Goal: Task Accomplishment & Management: Manage account settings

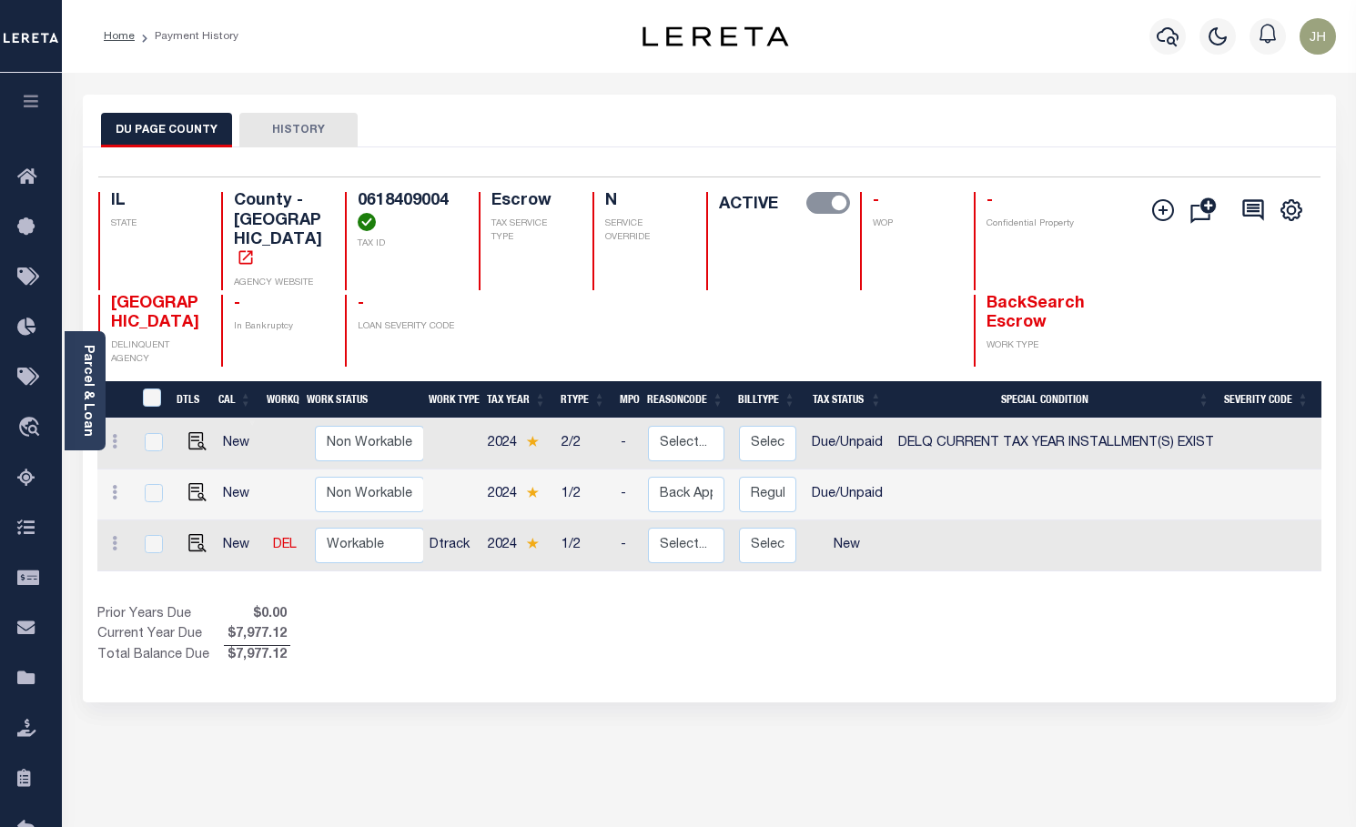
click at [28, 105] on icon "button" at bounding box center [31, 101] width 21 height 16
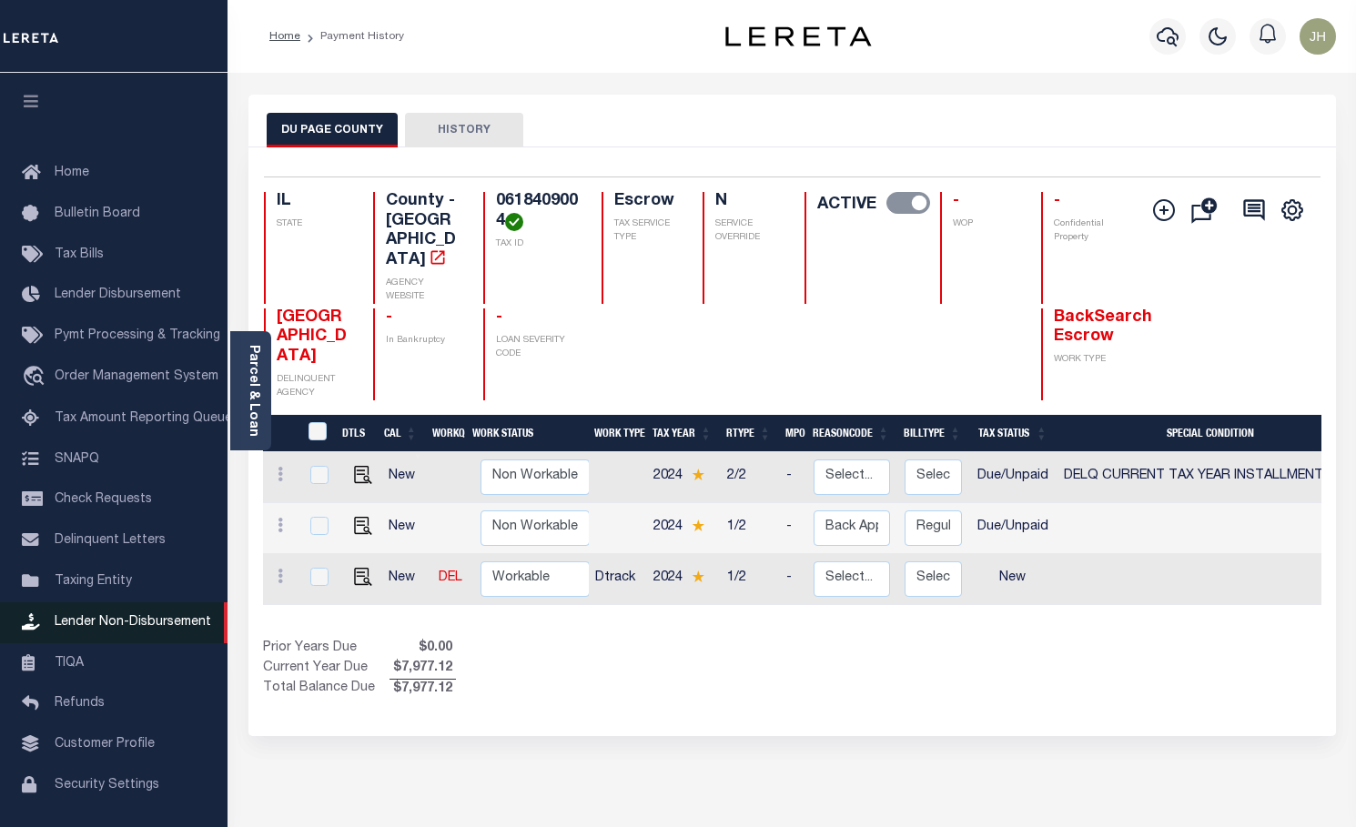
click at [103, 629] on span "Lender Non-Disbursement" at bounding box center [133, 622] width 156 height 13
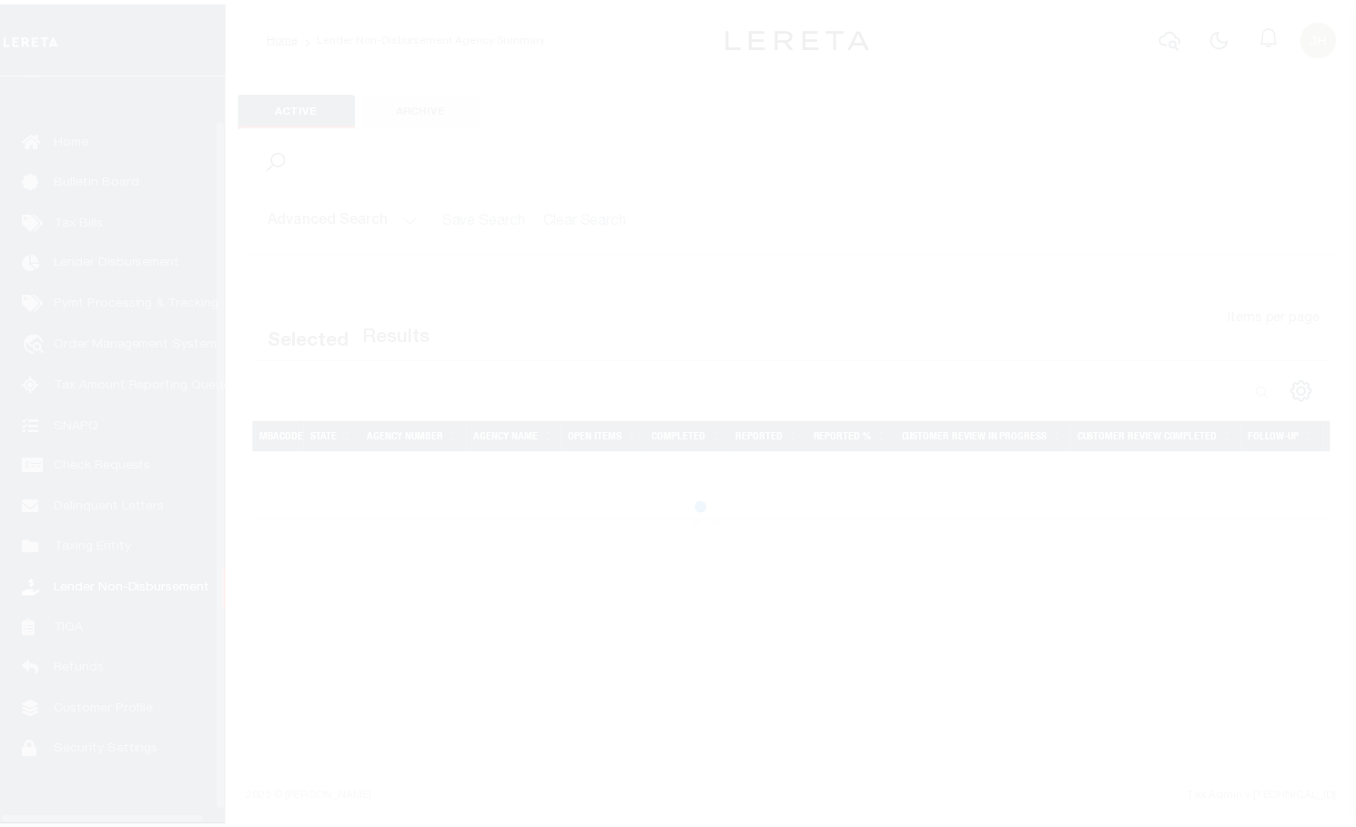
scroll to position [59, 0]
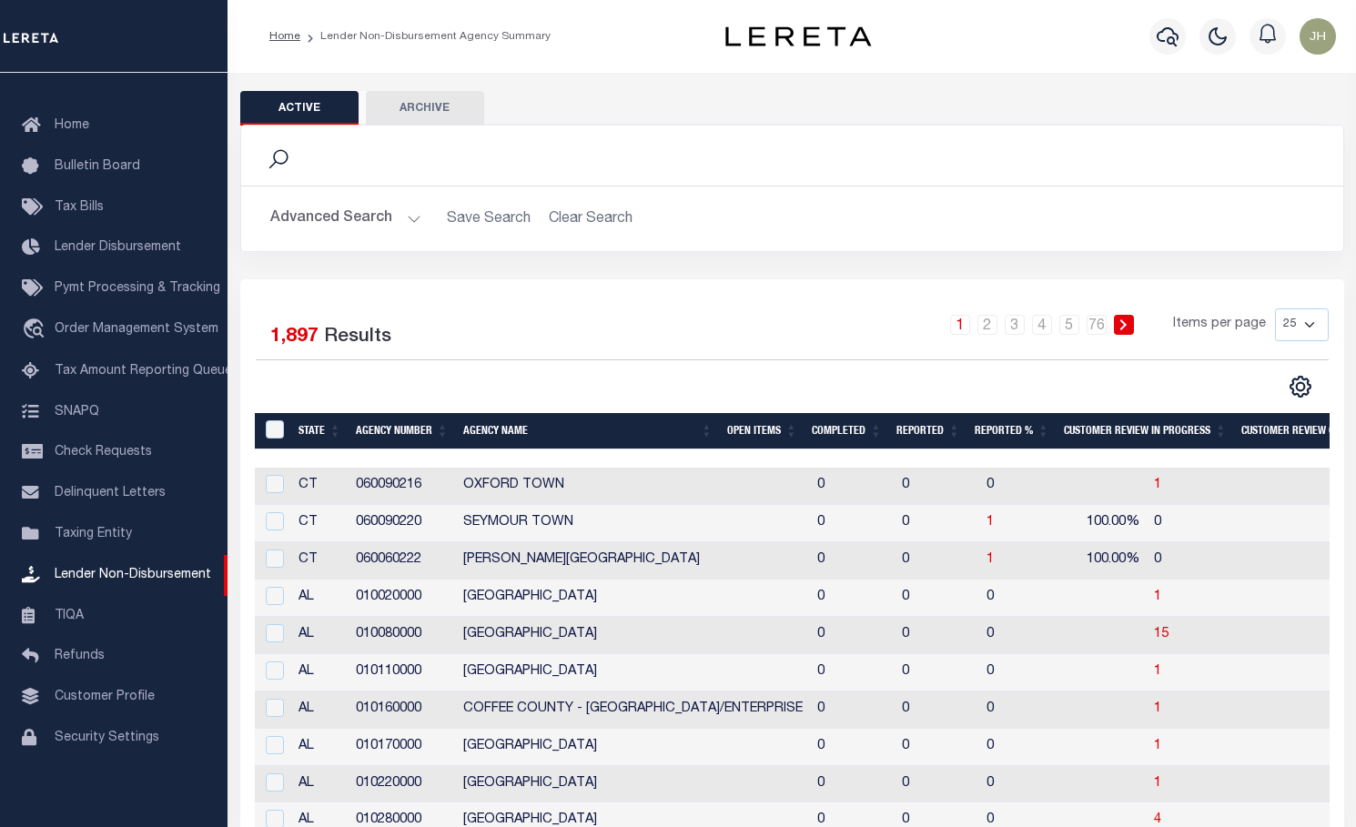
click at [338, 220] on button "Advanced Search" at bounding box center [345, 218] width 151 height 35
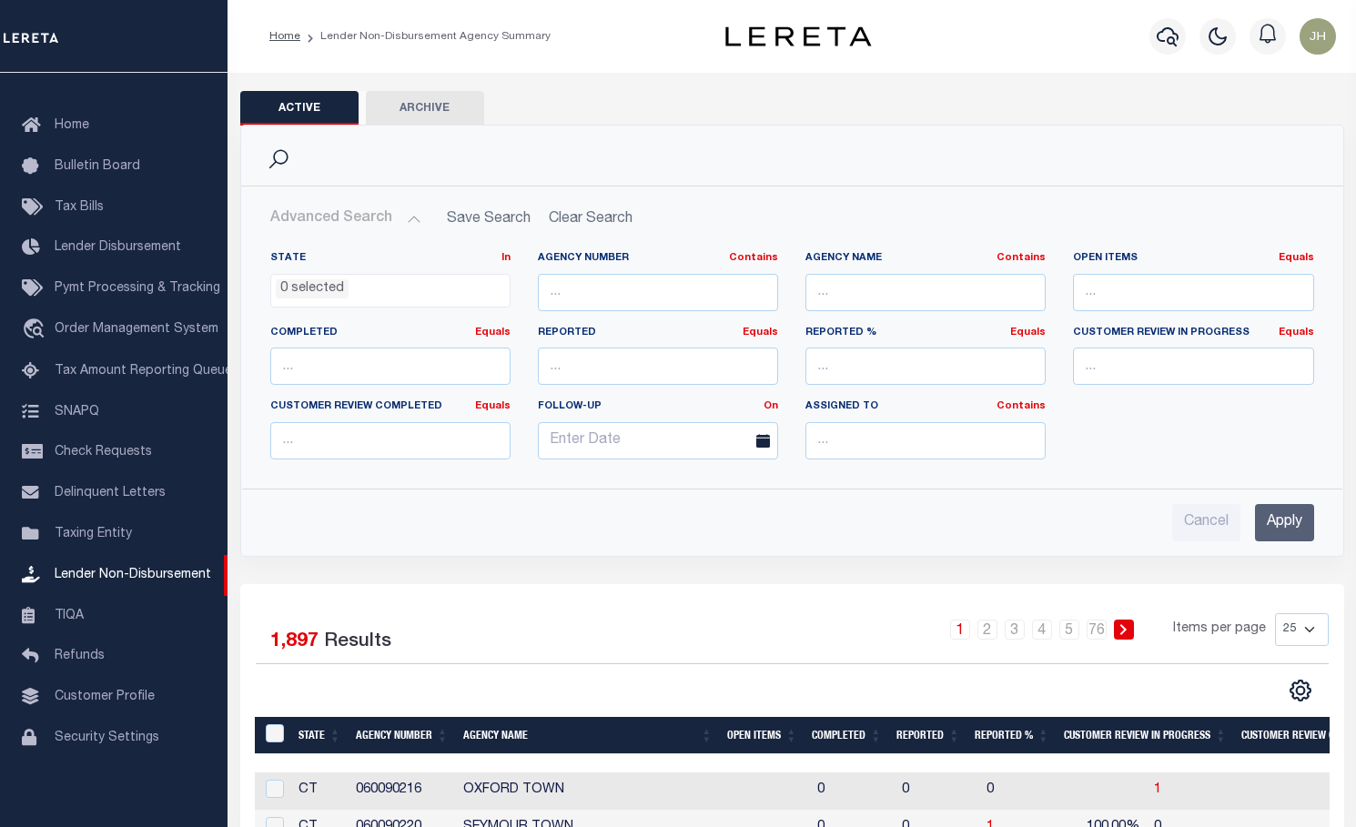
click at [1263, 539] on input "Apply" at bounding box center [1284, 522] width 59 height 37
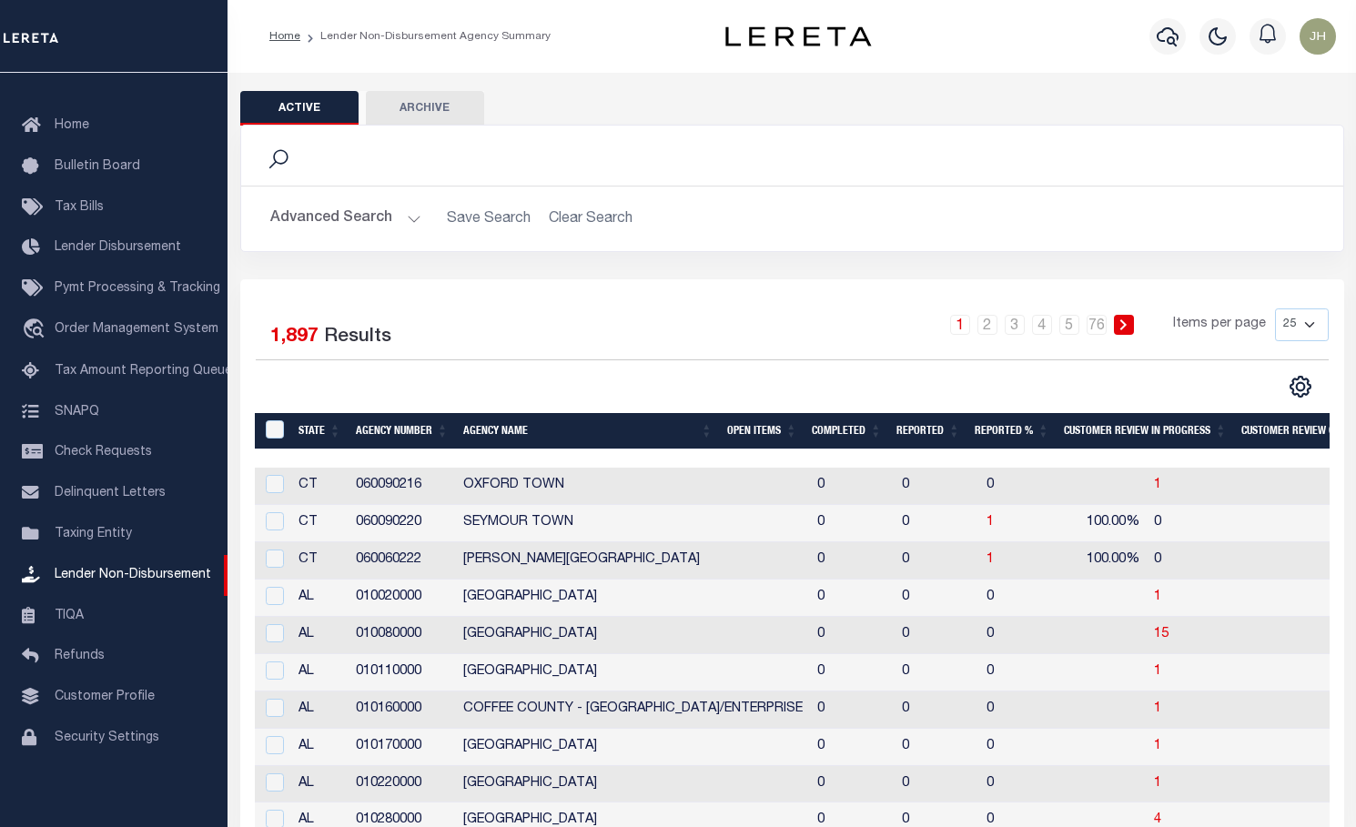
click at [758, 434] on th "Open Items" at bounding box center [762, 431] width 85 height 37
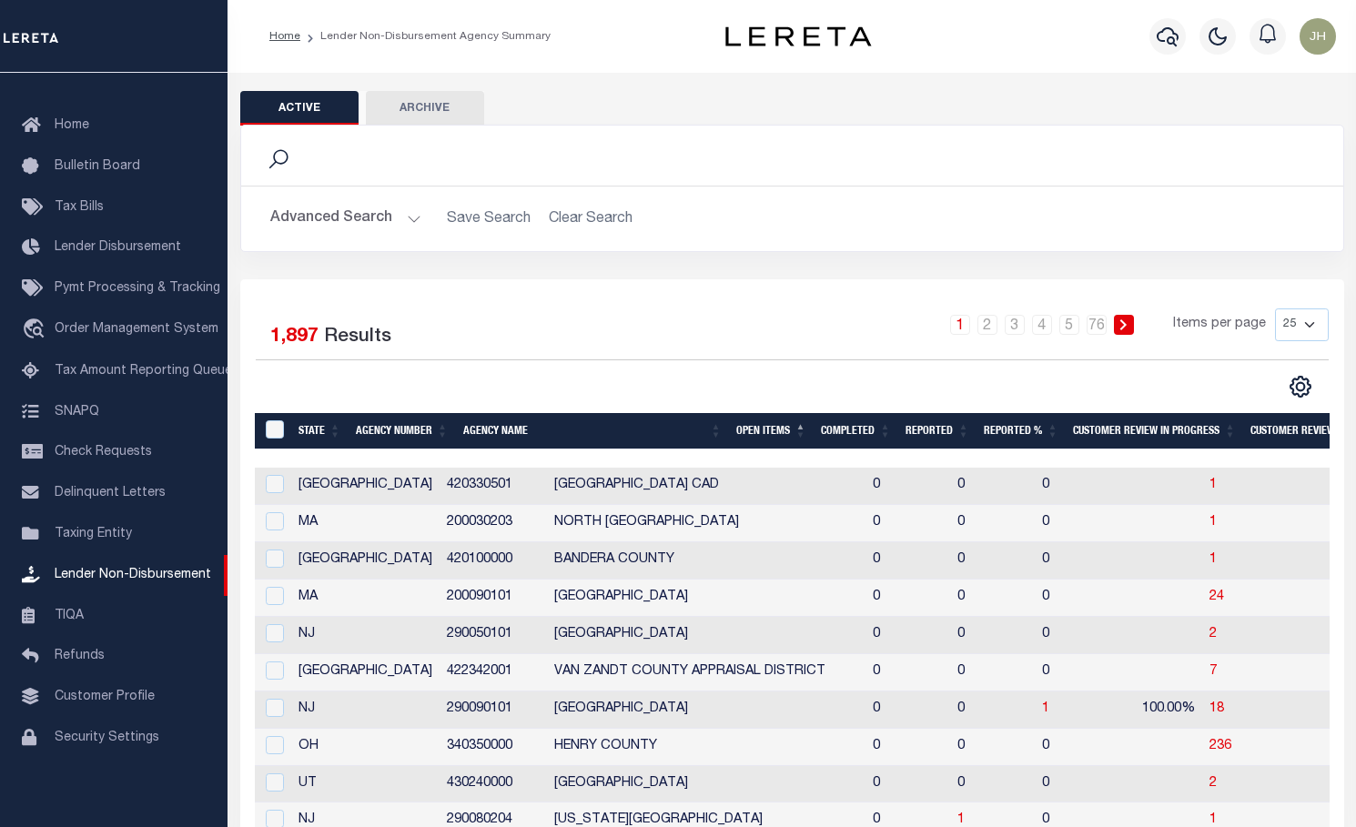
click at [758, 434] on th "Open Items" at bounding box center [771, 431] width 85 height 37
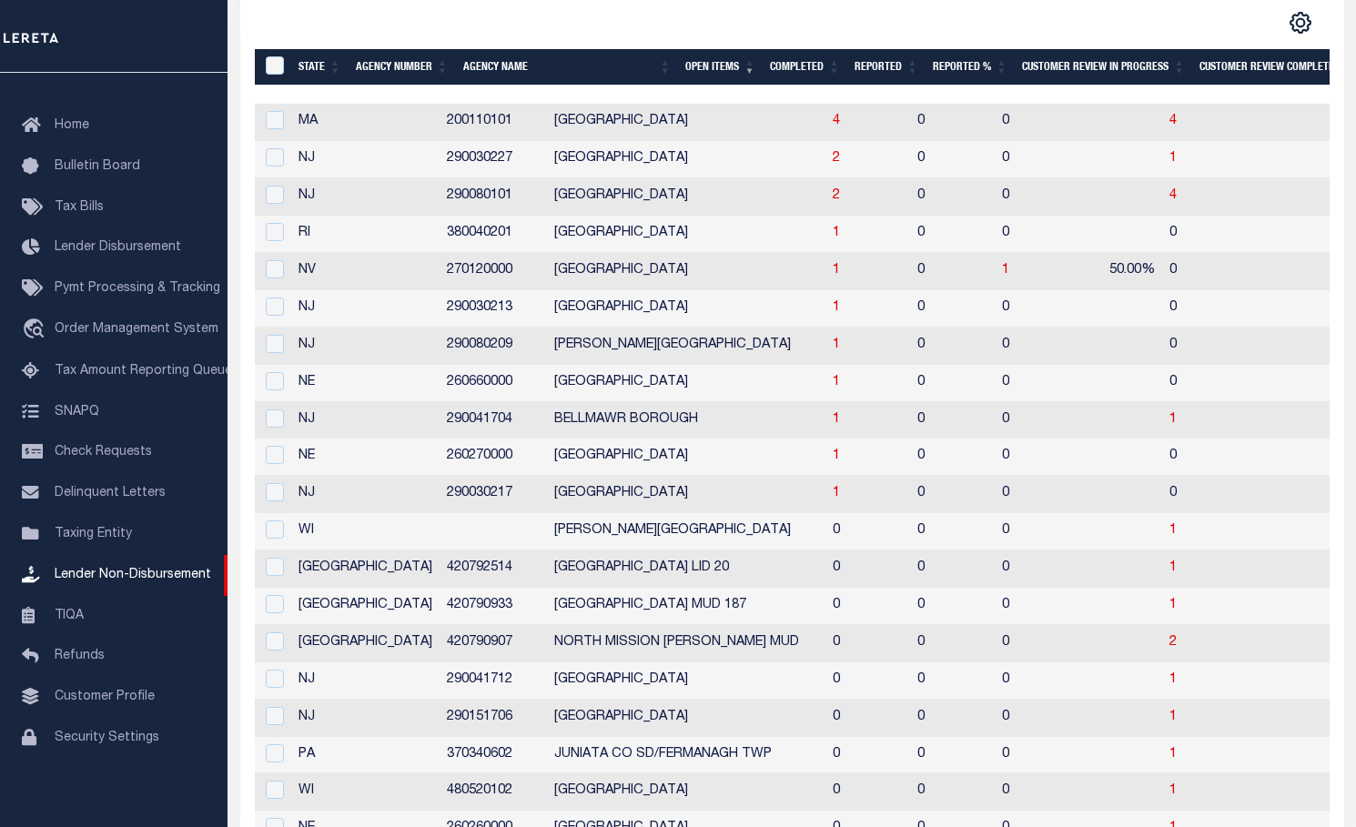
scroll to position [273, 0]
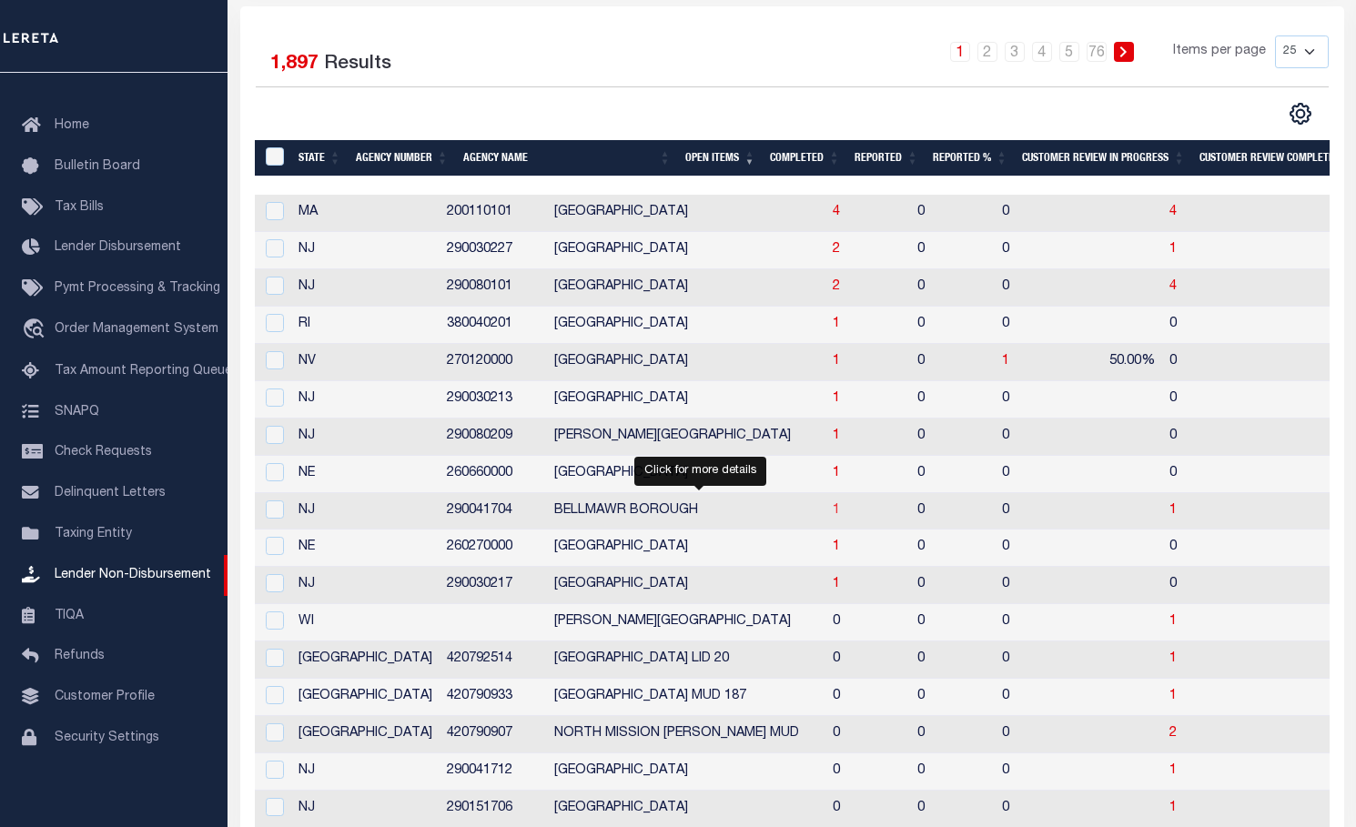
click at [832, 517] on span "1" at bounding box center [835, 510] width 7 height 13
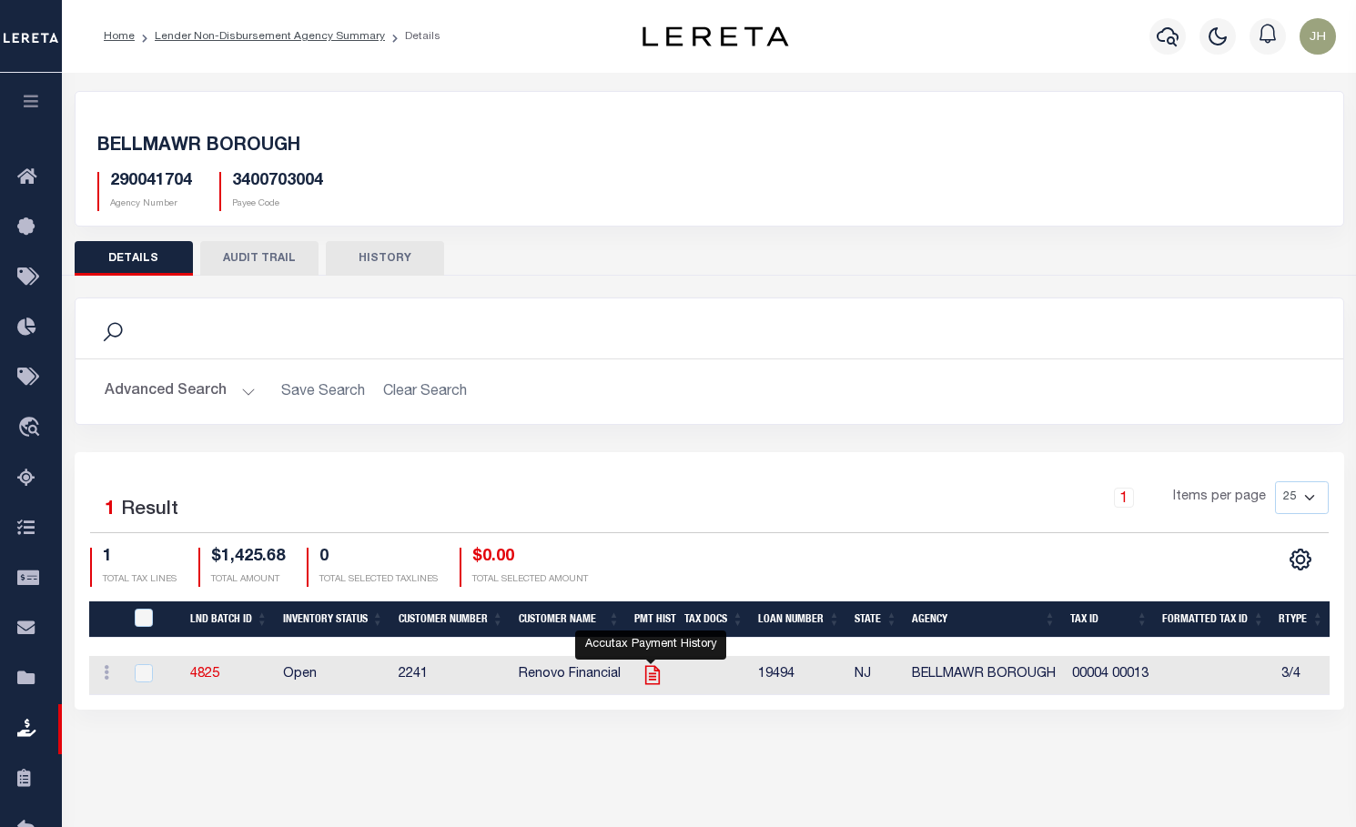
click at [648, 679] on icon "" at bounding box center [652, 675] width 24 height 24
checkbox input "true"
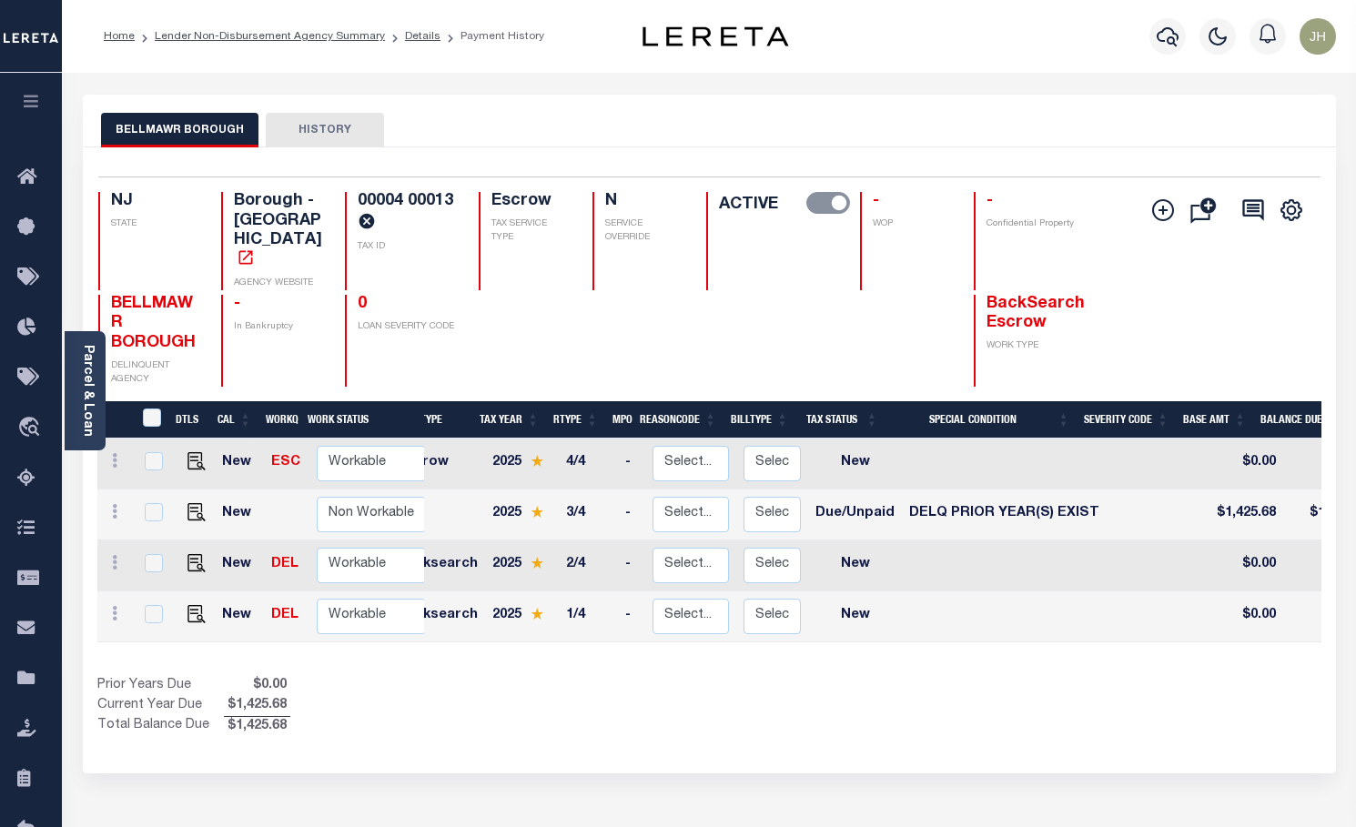
scroll to position [0, 25]
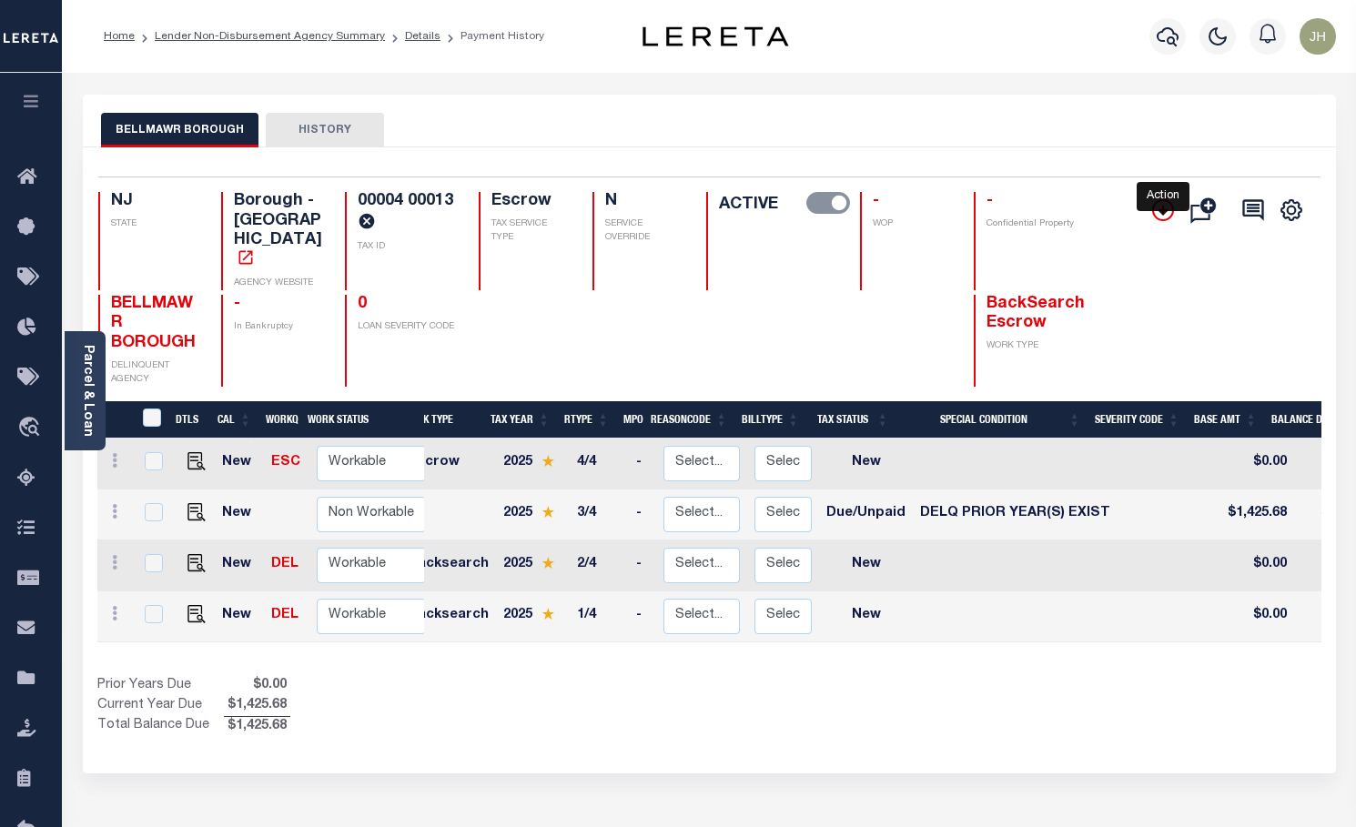
click at [1161, 214] on icon "" at bounding box center [1163, 210] width 22 height 22
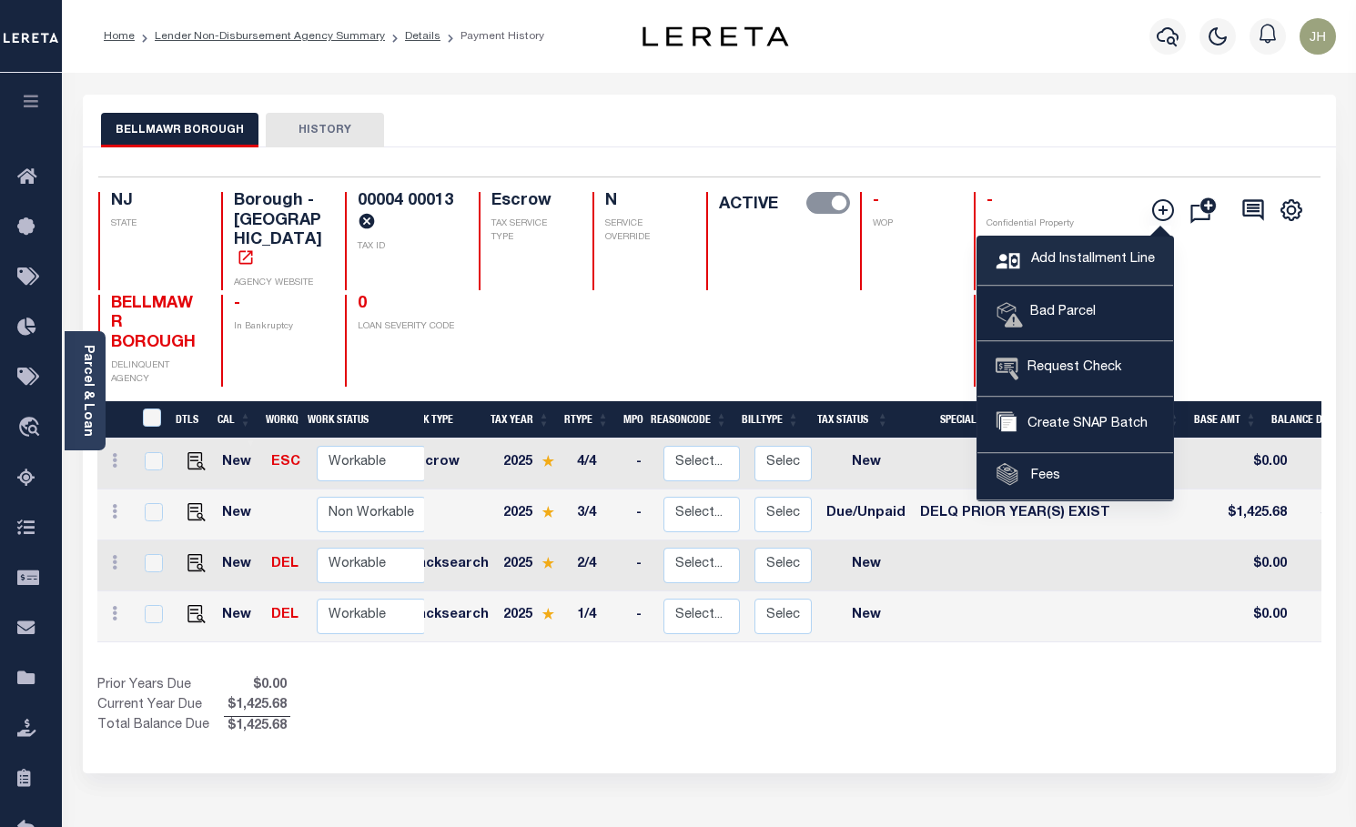
click at [1092, 257] on span "Add Installment Line" at bounding box center [1090, 260] width 128 height 20
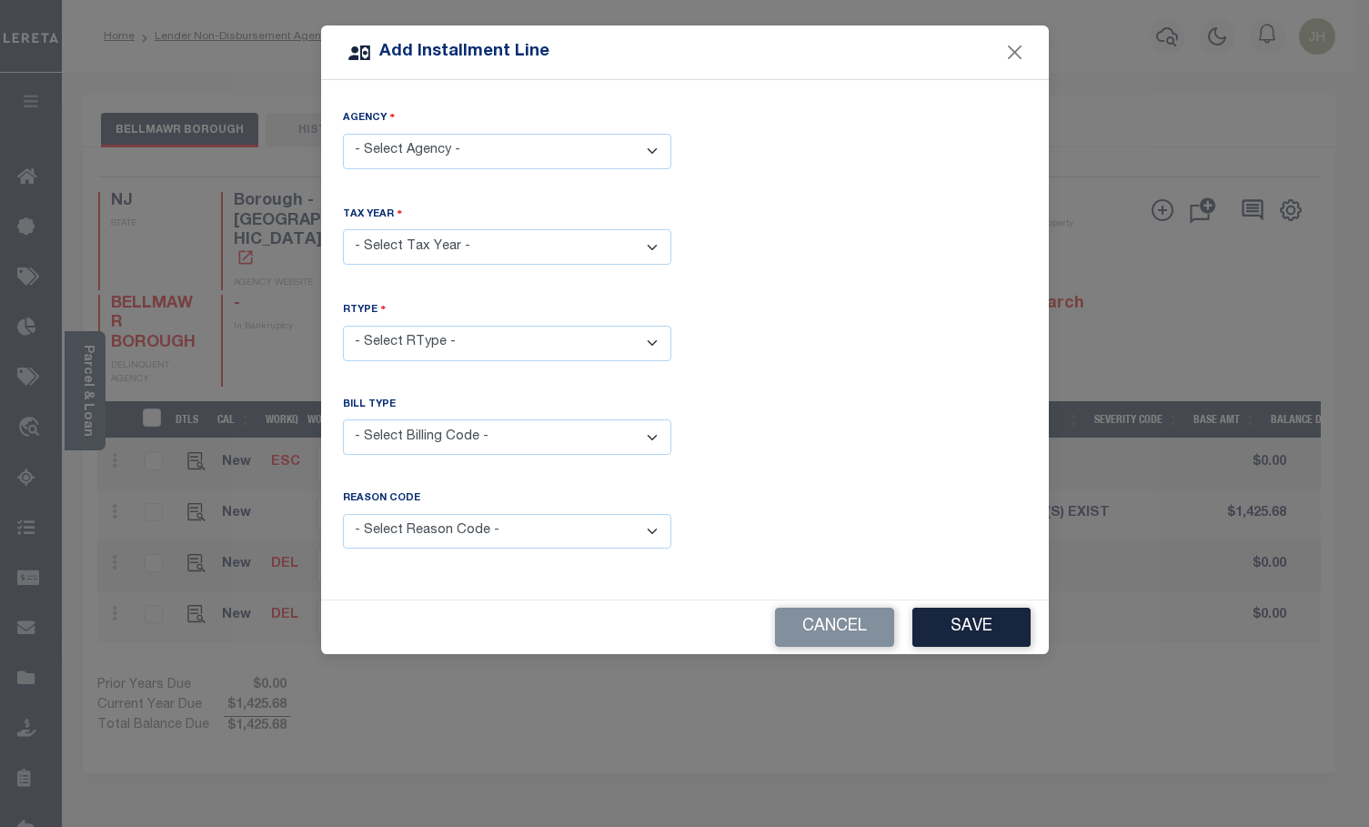
click at [443, 146] on select "- Select Agency - BELLMAWR BOROUGH - Borough" at bounding box center [507, 151] width 328 height 35
select select "3400703004"
click at [343, 134] on select "- Select Agency - BELLMAWR BOROUGH - Borough" at bounding box center [507, 151] width 328 height 35
click at [445, 246] on select "- Select Year - 2005 2006 2007 2008 2009 2010 2011 2012 2013 2014 2015 2016 201…" at bounding box center [507, 246] width 328 height 35
select select "2024"
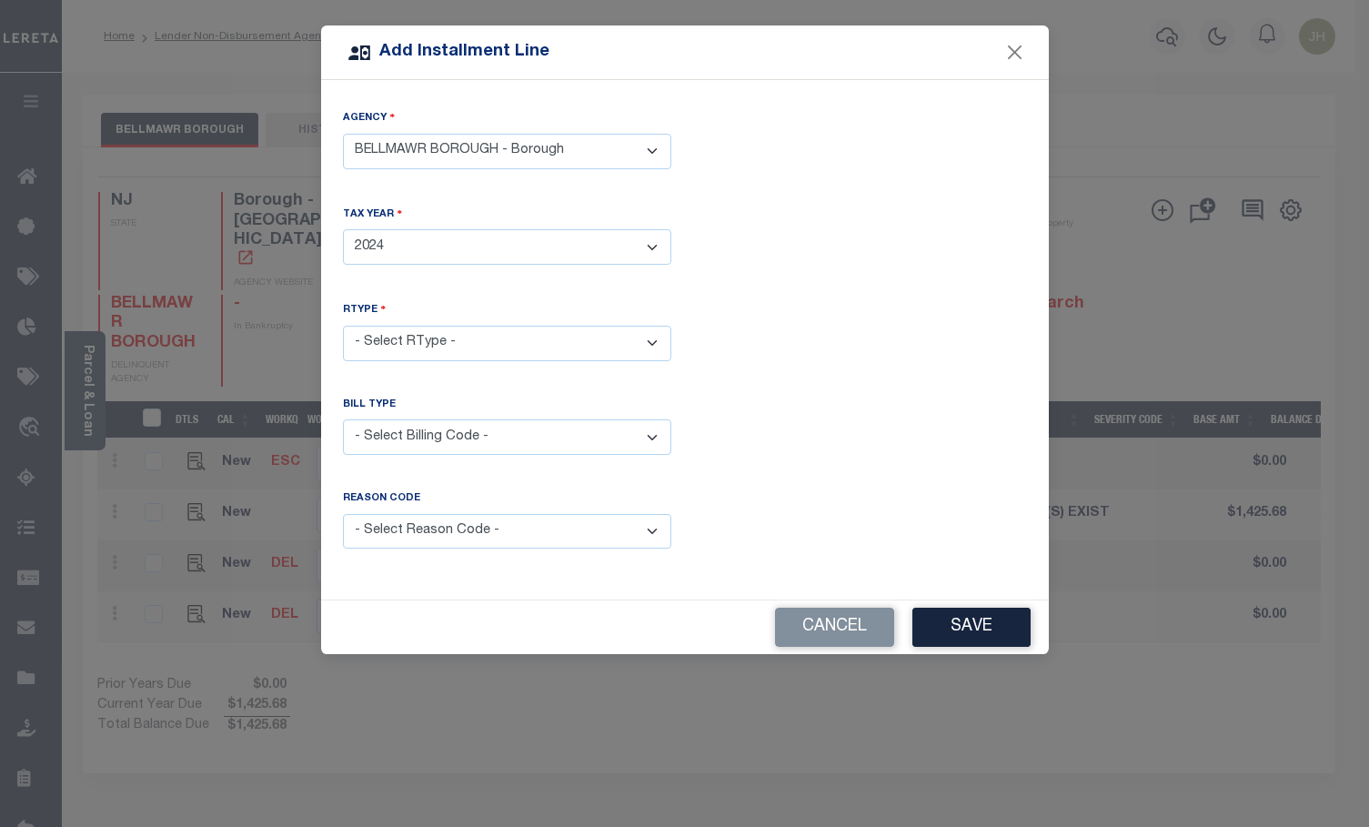
click at [343, 229] on select "- Select Year - 2005 2006 2007 2008 2009 2010 2011 2012 2013 2014 2015 2016 201…" at bounding box center [507, 246] width 328 height 35
click at [465, 338] on select "- Select RType - 1/4 2/4 3/4 4/4" at bounding box center [507, 343] width 328 height 35
select select "3"
click at [343, 326] on select "- Select RType - 1/4 2/4 3/4 4/4" at bounding box center [507, 343] width 328 height 35
click at [651, 435] on select "- Select Billing Code - Regular Delinquent Supplemental Corrected/Adjusted Bill…" at bounding box center [507, 436] width 328 height 35
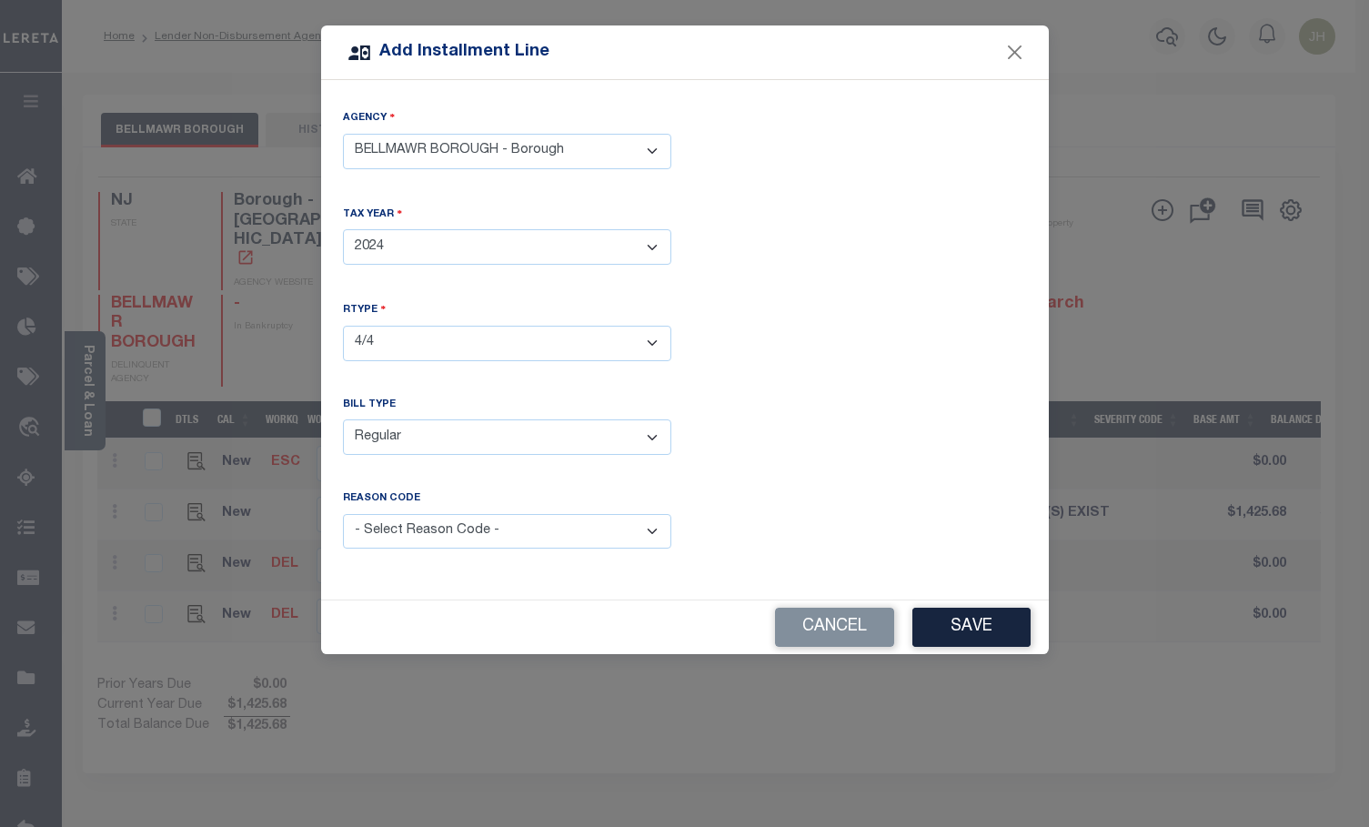
click at [343, 419] on select "- Select Billing Code - Regular Delinquent Supplemental Corrected/Adjusted Bill…" at bounding box center [507, 436] width 328 height 35
click at [652, 436] on select "- Select Billing Code - Regular Delinquent Supplemental Corrected/Adjusted Bill…" at bounding box center [507, 436] width 328 height 35
click at [646, 430] on select "- Select Billing Code - Regular Delinquent Supplemental Corrected/Adjusted Bill…" at bounding box center [507, 436] width 328 height 35
click at [650, 437] on select "- Select Billing Code - Regular Delinquent Supplemental Corrected/Adjusted Bill…" at bounding box center [507, 436] width 328 height 35
select select "5"
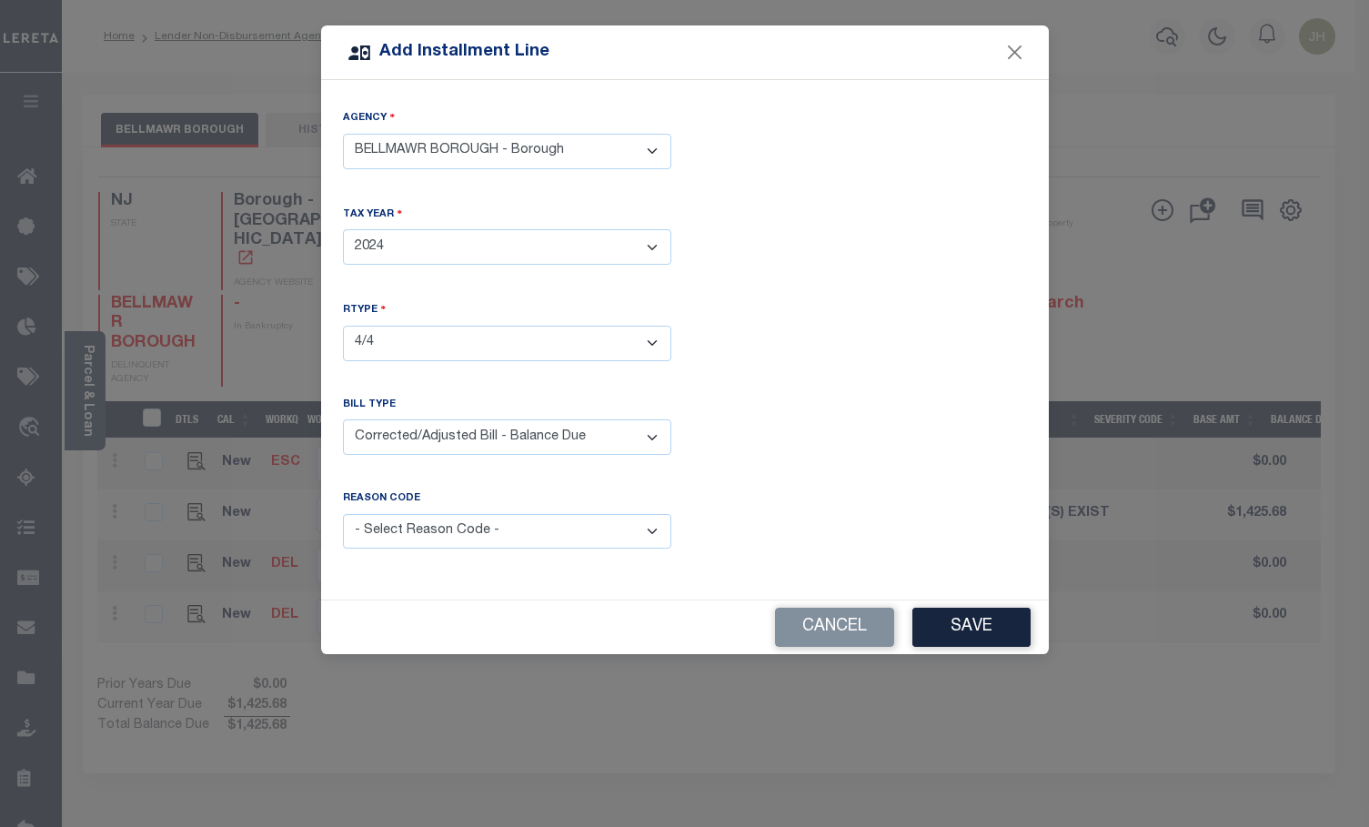
click at [343, 419] on select "- Select Billing Code - Regular Delinquent Supplemental Corrected/Adjusted Bill…" at bounding box center [507, 436] width 328 height 35
click at [650, 524] on select "- Select Reason Code - Payment Reversal Taxable Value Change Assessment Change …" at bounding box center [507, 531] width 328 height 35
select select "8"
click at [343, 514] on select "- Select Reason Code - Payment Reversal Taxable Value Change Assessment Change …" at bounding box center [507, 531] width 328 height 35
click at [965, 631] on button "Save" at bounding box center [971, 627] width 118 height 39
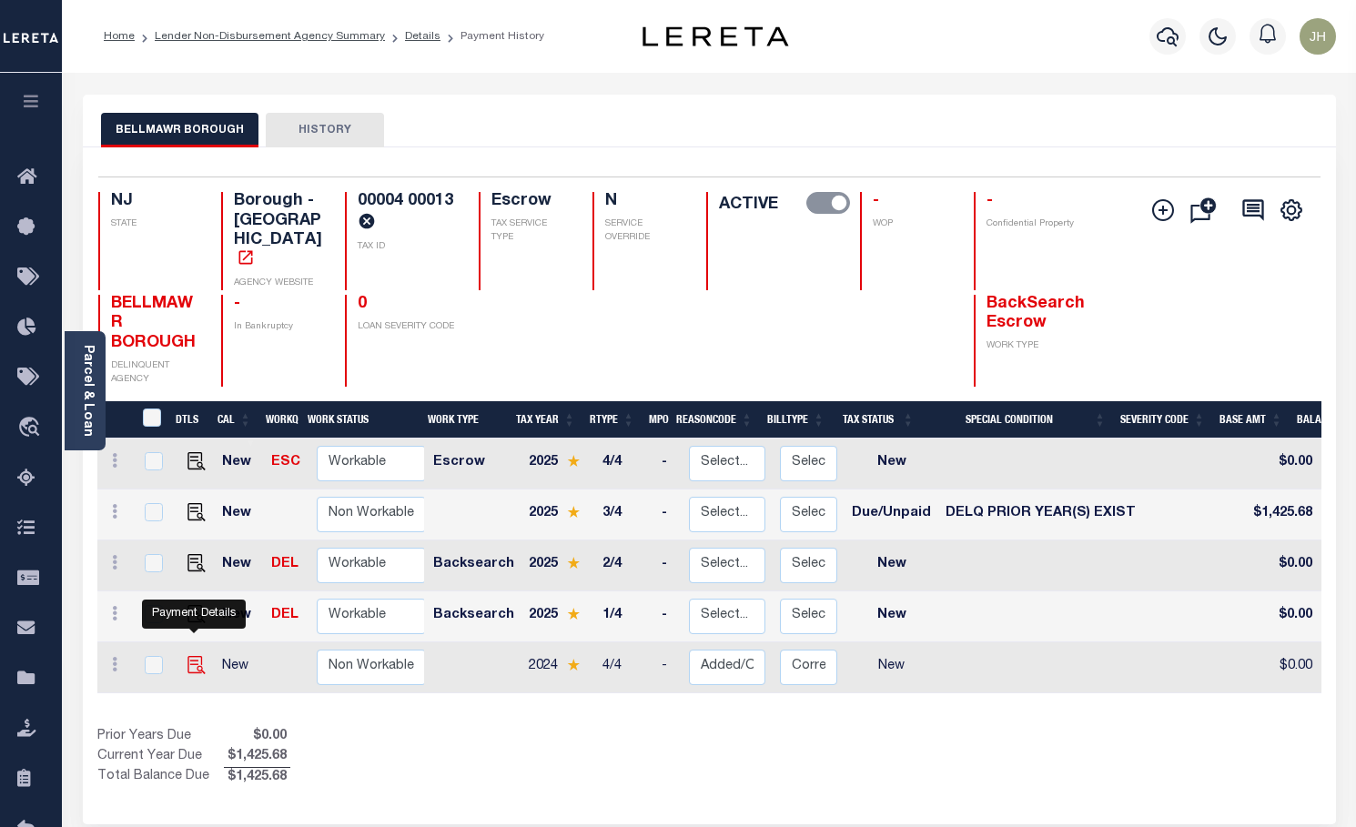
click at [192, 656] on img at bounding box center [196, 665] width 18 height 18
checkbox input "true"
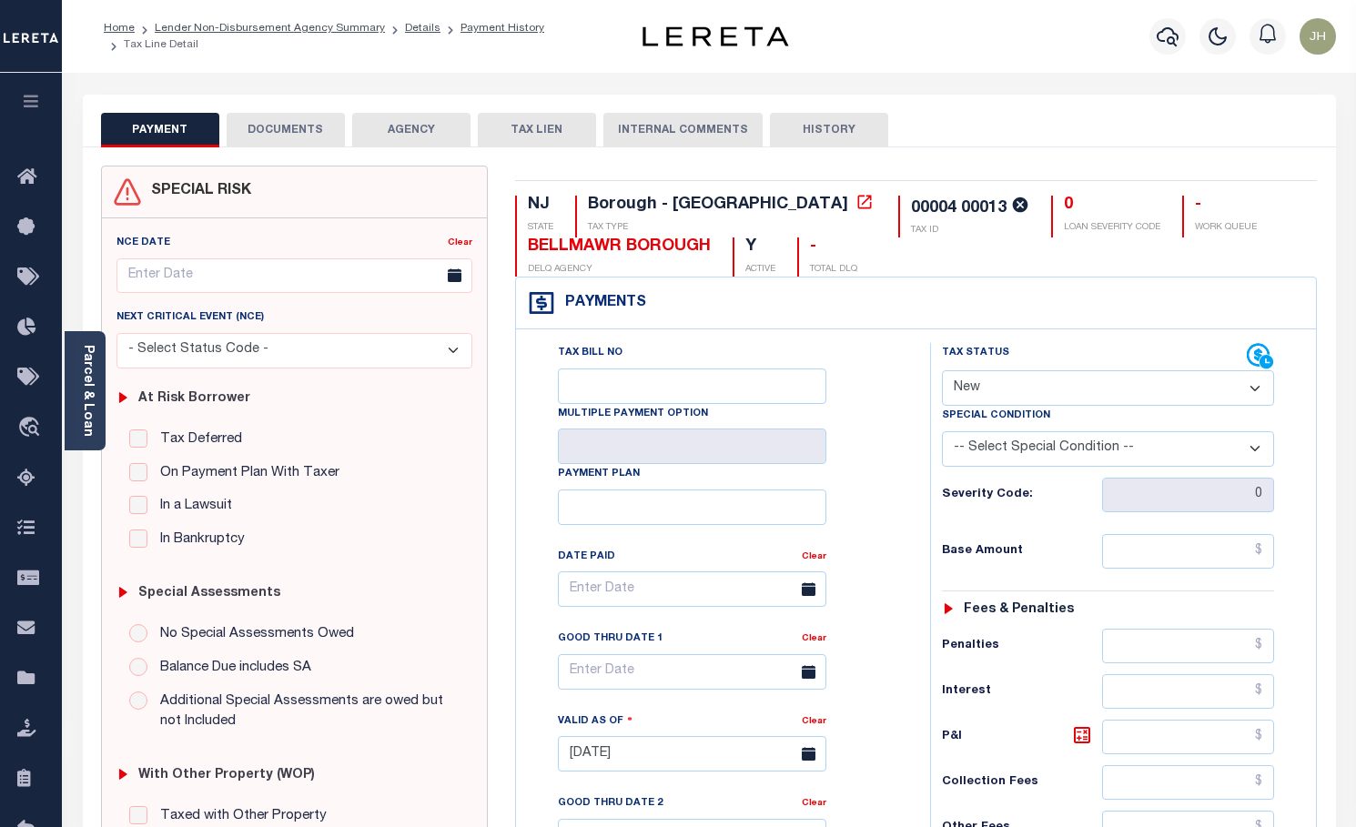
click at [1042, 389] on select "- Select Status Code - Open Due/Unpaid Paid Incomplete No Tax Due Internal Refu…" at bounding box center [1108, 387] width 333 height 35
select select "DUE"
click at [942, 370] on select "- Select Status Code - Open Due/Unpaid Paid Incomplete No Tax Due Internal Refu…" at bounding box center [1108, 387] width 333 height 35
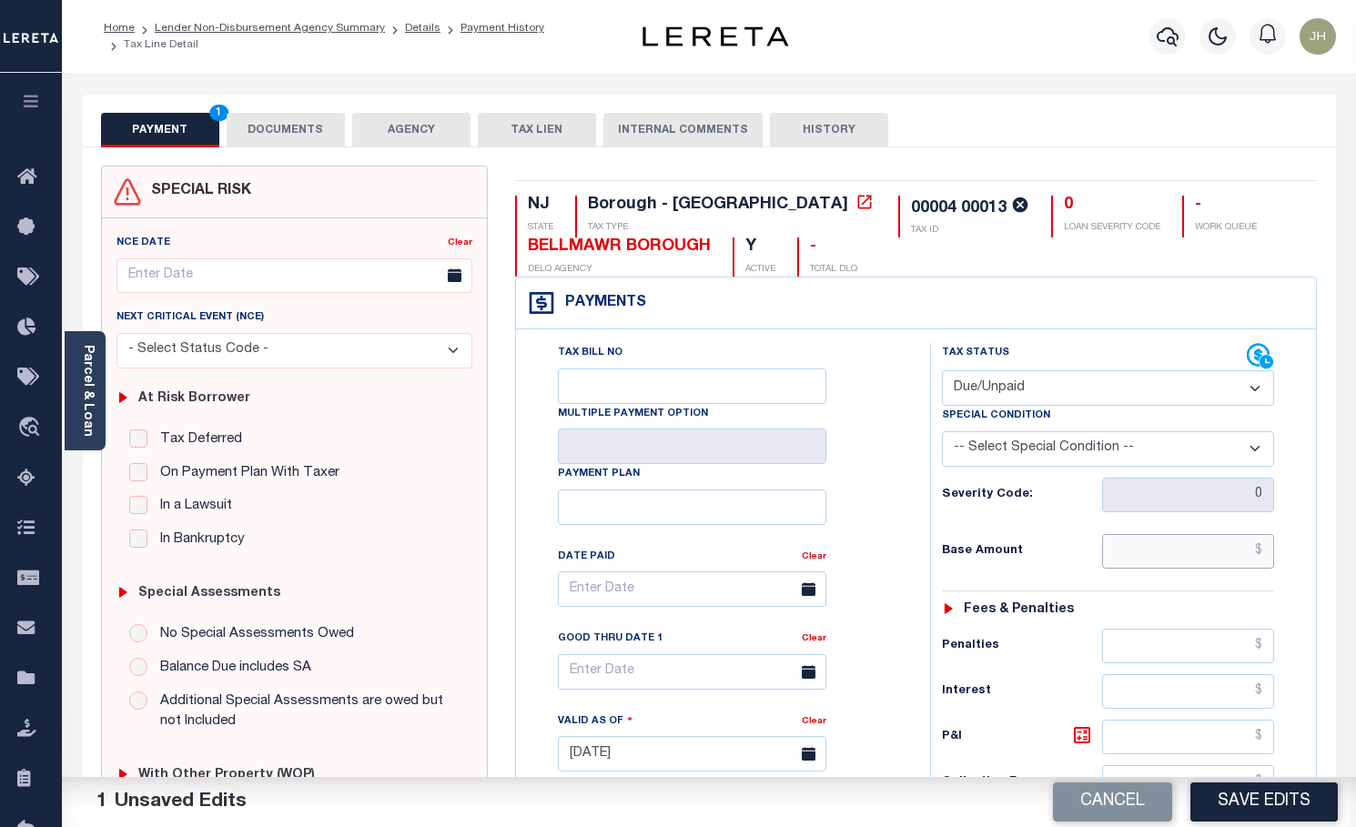
click at [1128, 553] on input "text" at bounding box center [1188, 551] width 173 height 35
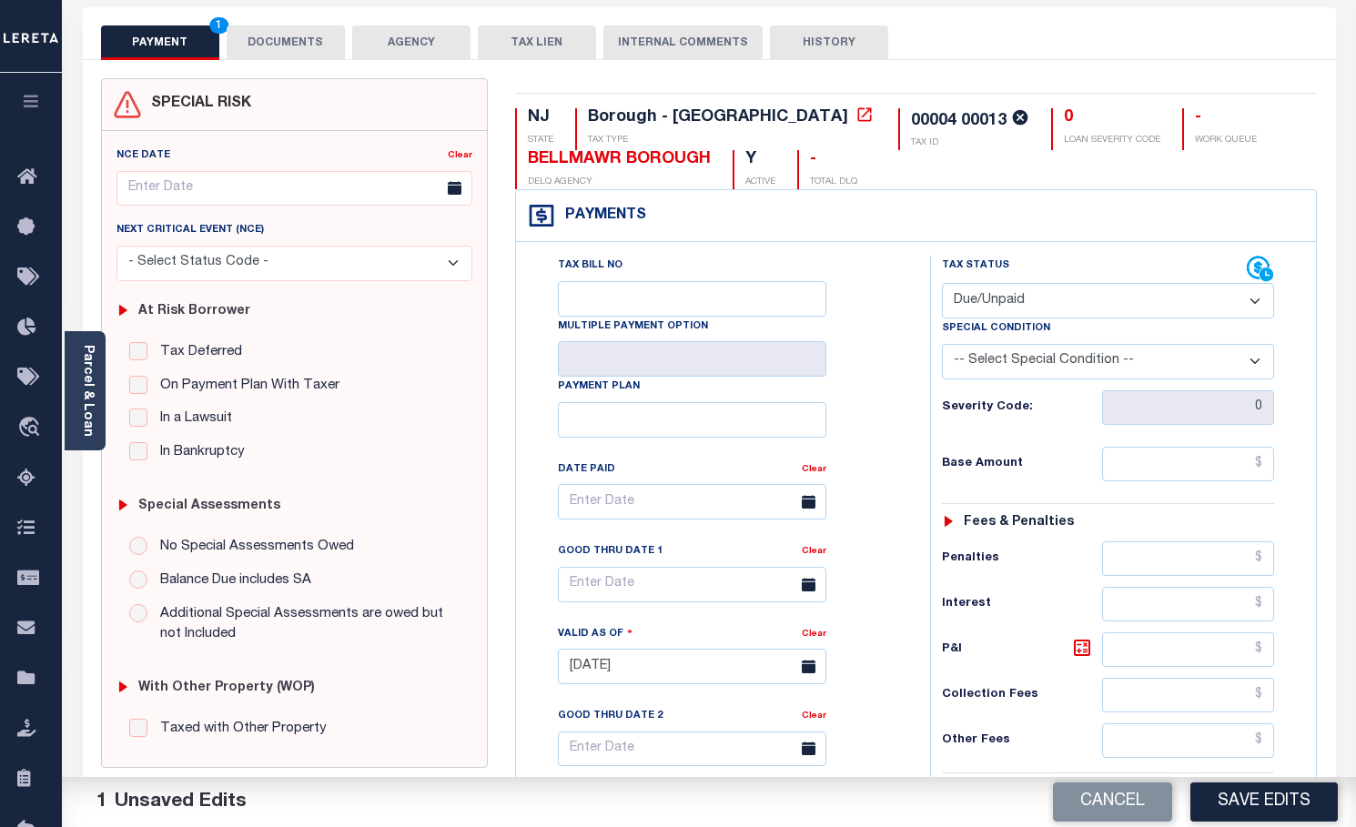
scroll to position [91, 0]
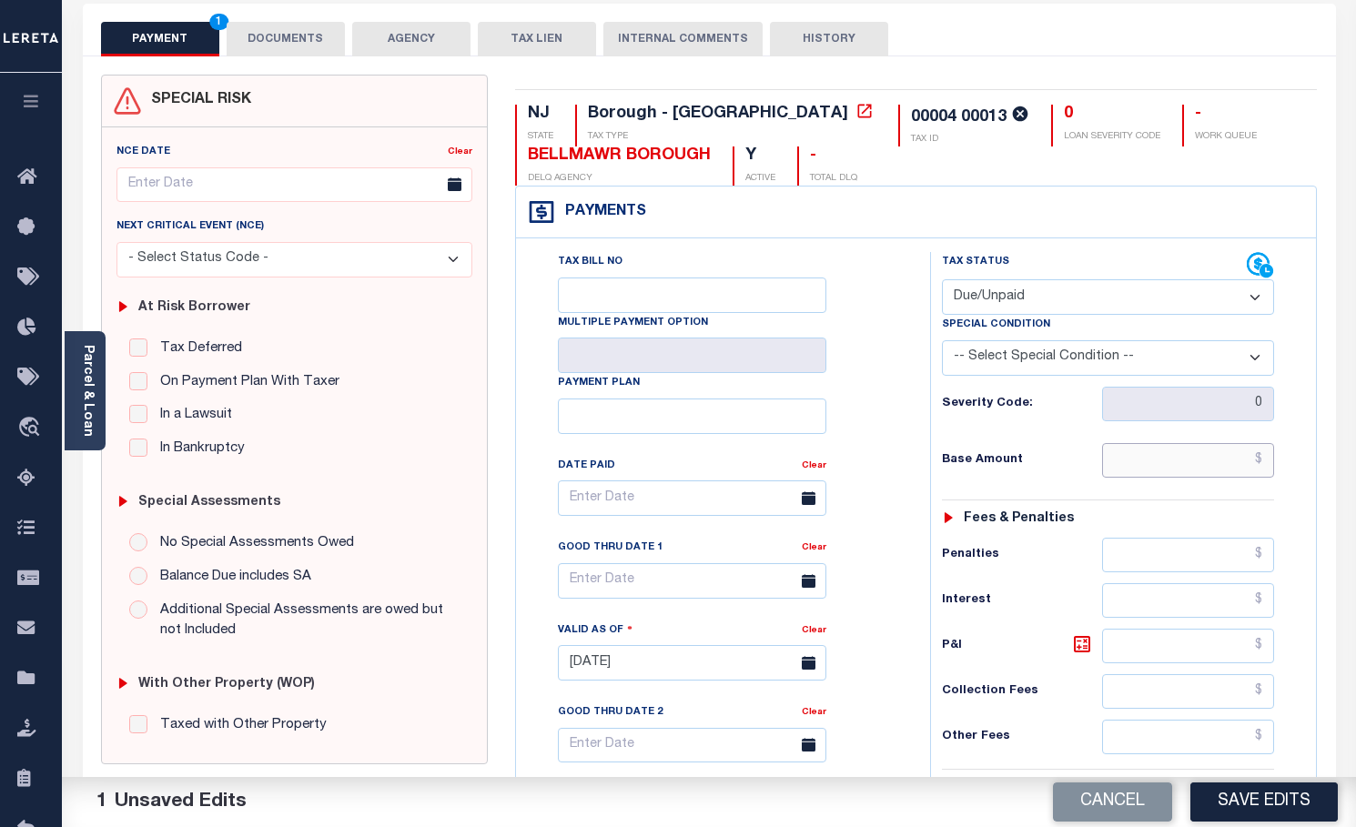
click at [1116, 460] on input "text" at bounding box center [1188, 460] width 173 height 35
type input "$248.09"
click at [1123, 650] on input "text" at bounding box center [1188, 646] width 173 height 35
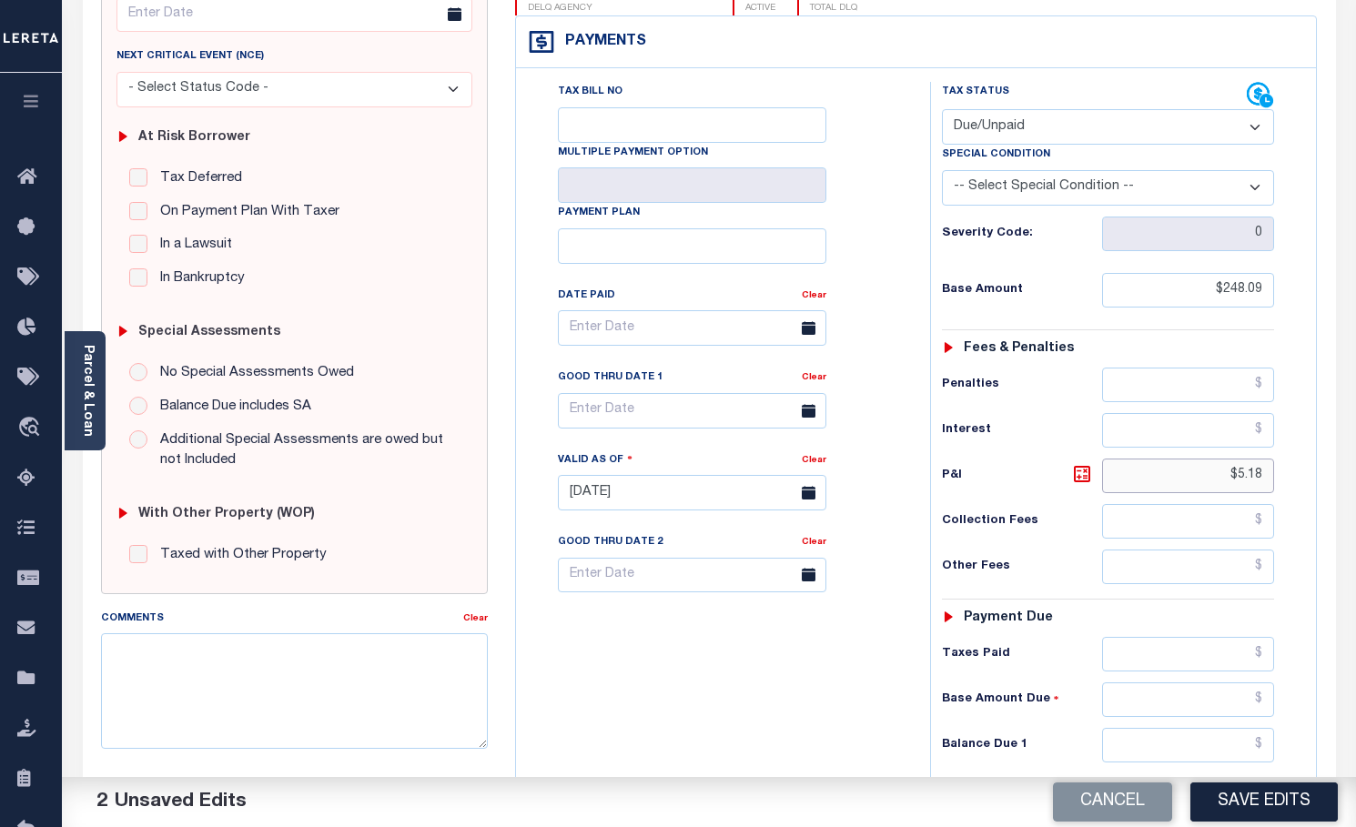
scroll to position [364, 0]
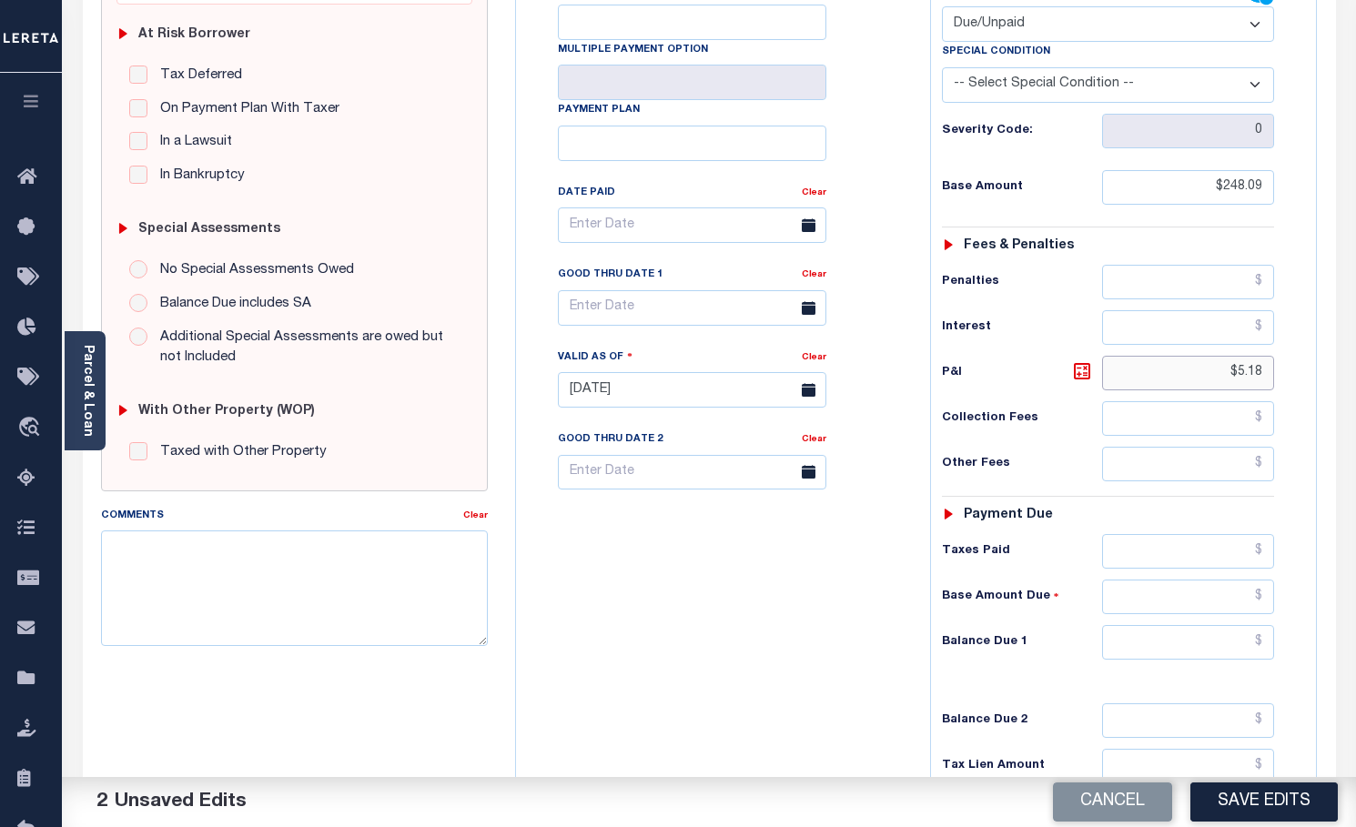
type input "$5.18"
click at [1117, 638] on input "text" at bounding box center [1188, 642] width 173 height 35
type input "$253.27"
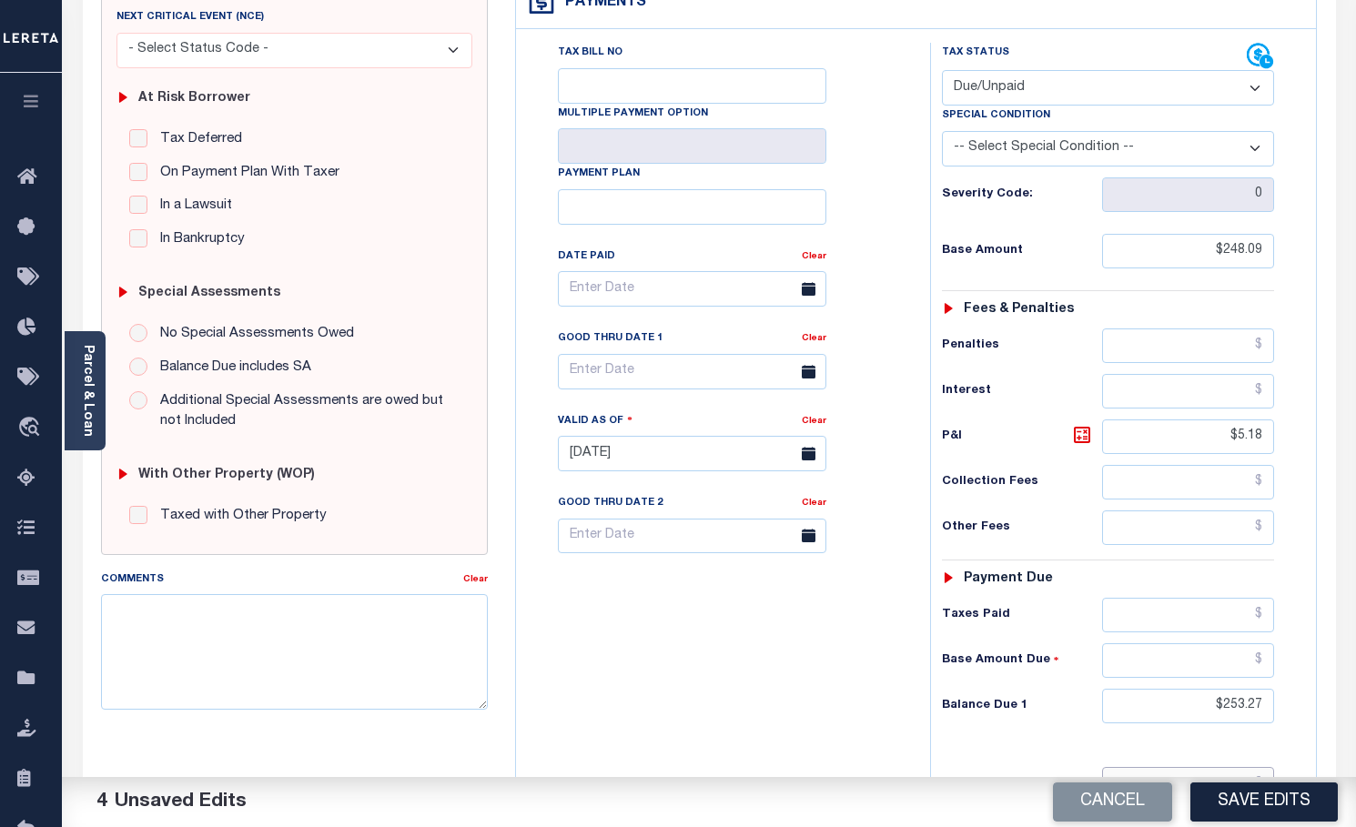
scroll to position [273, 0]
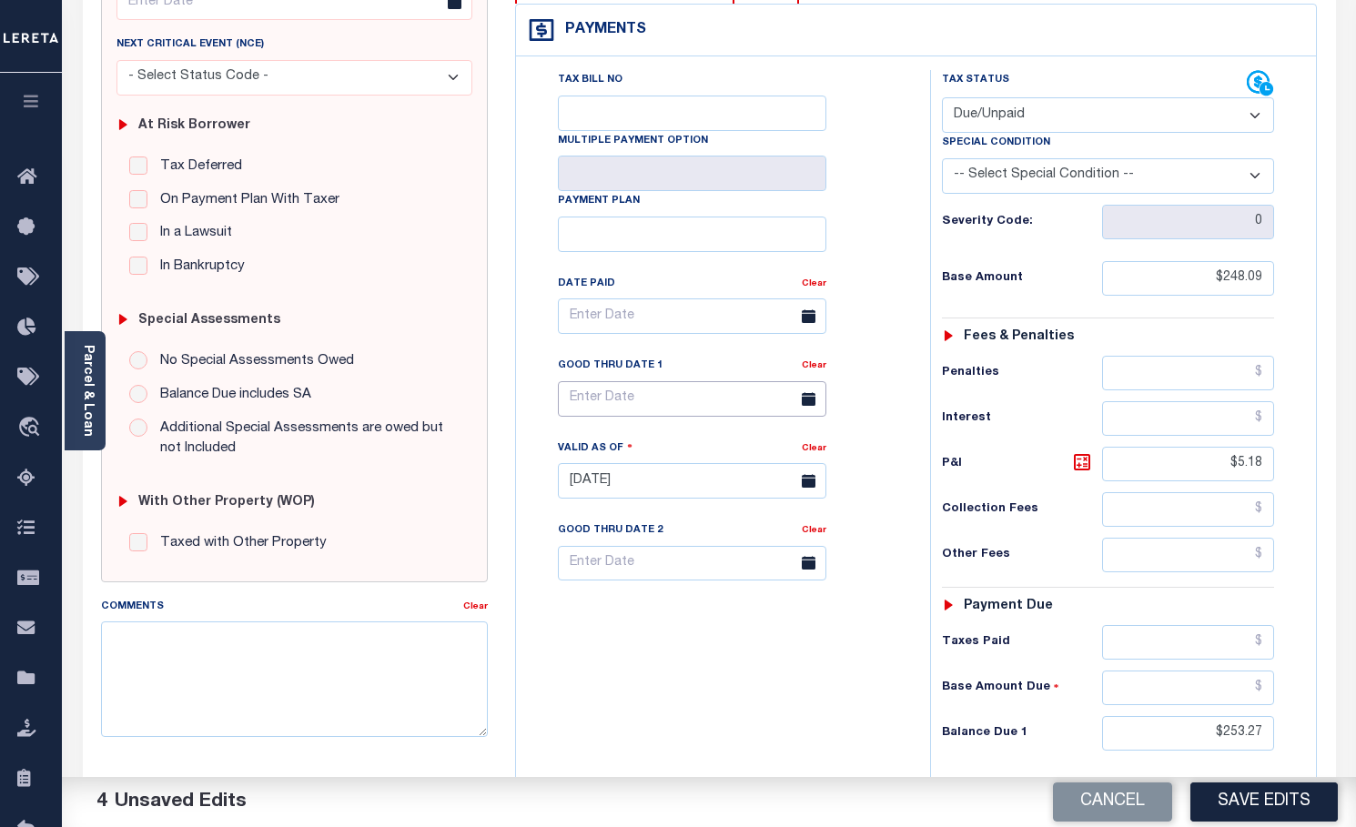
click at [619, 401] on input "text" at bounding box center [692, 398] width 268 height 35
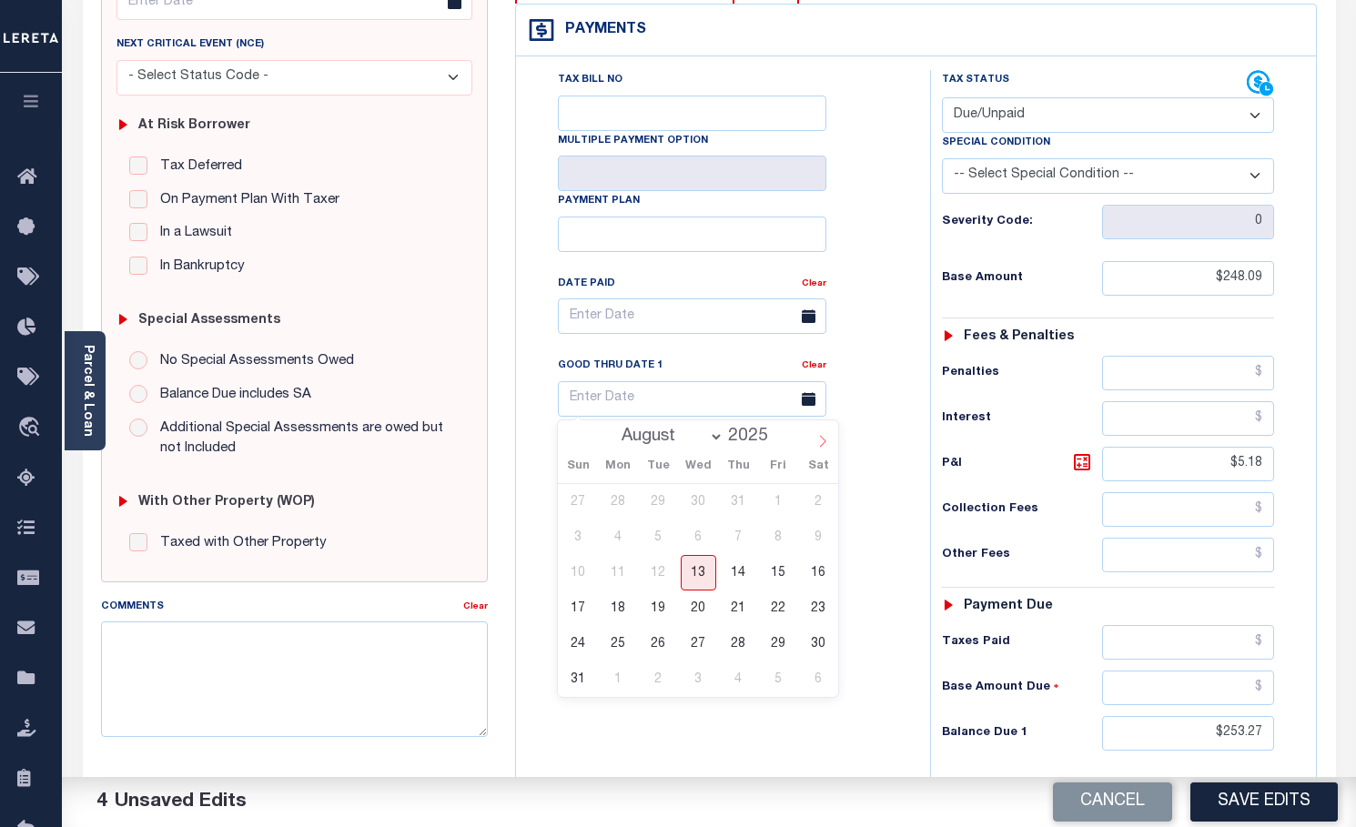
click at [820, 447] on icon at bounding box center [822, 441] width 13 height 13
select select "8"
click at [781, 502] on span "5" at bounding box center [777, 501] width 35 height 35
type input "09/05/2025"
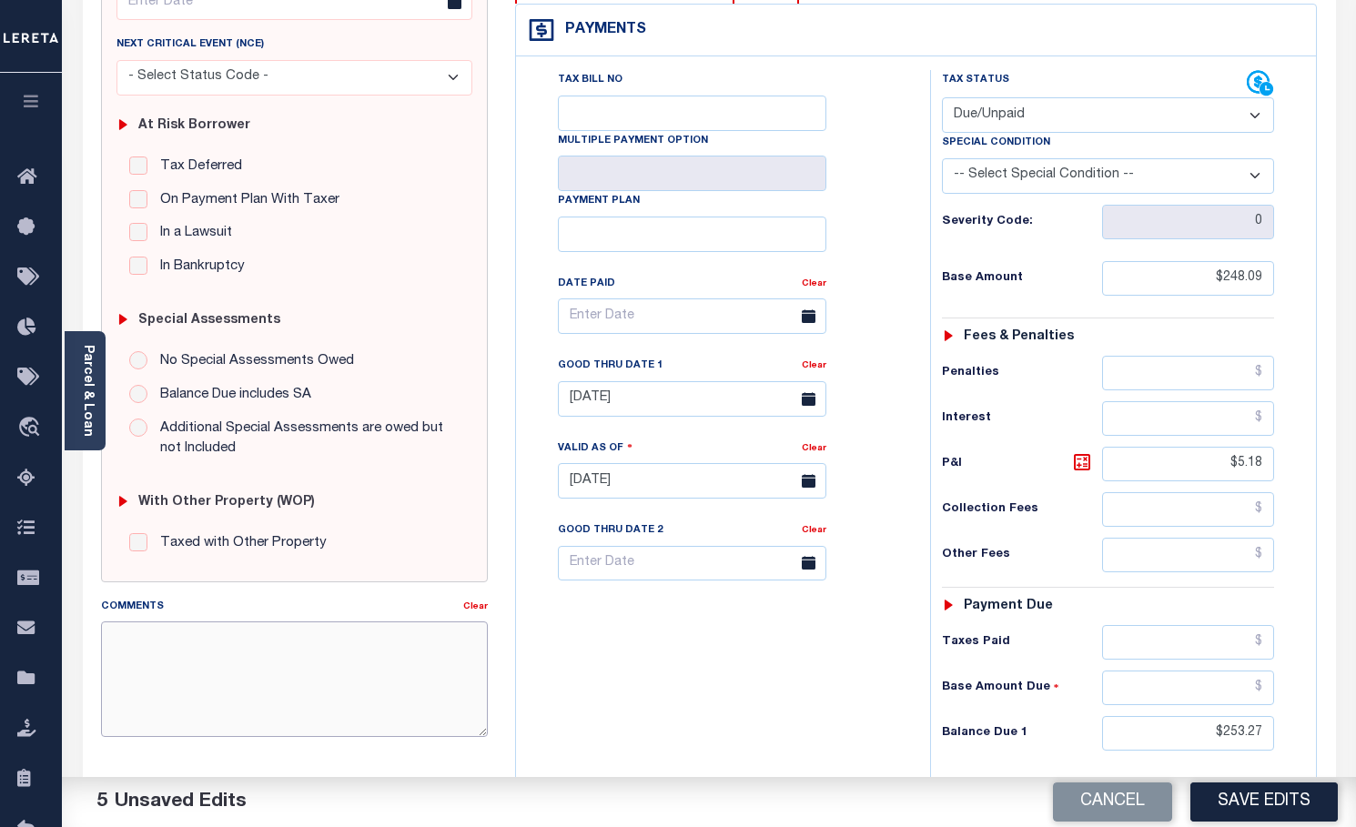
click at [202, 663] on textarea "Comments" at bounding box center [295, 678] width 388 height 115
type textarea "o"
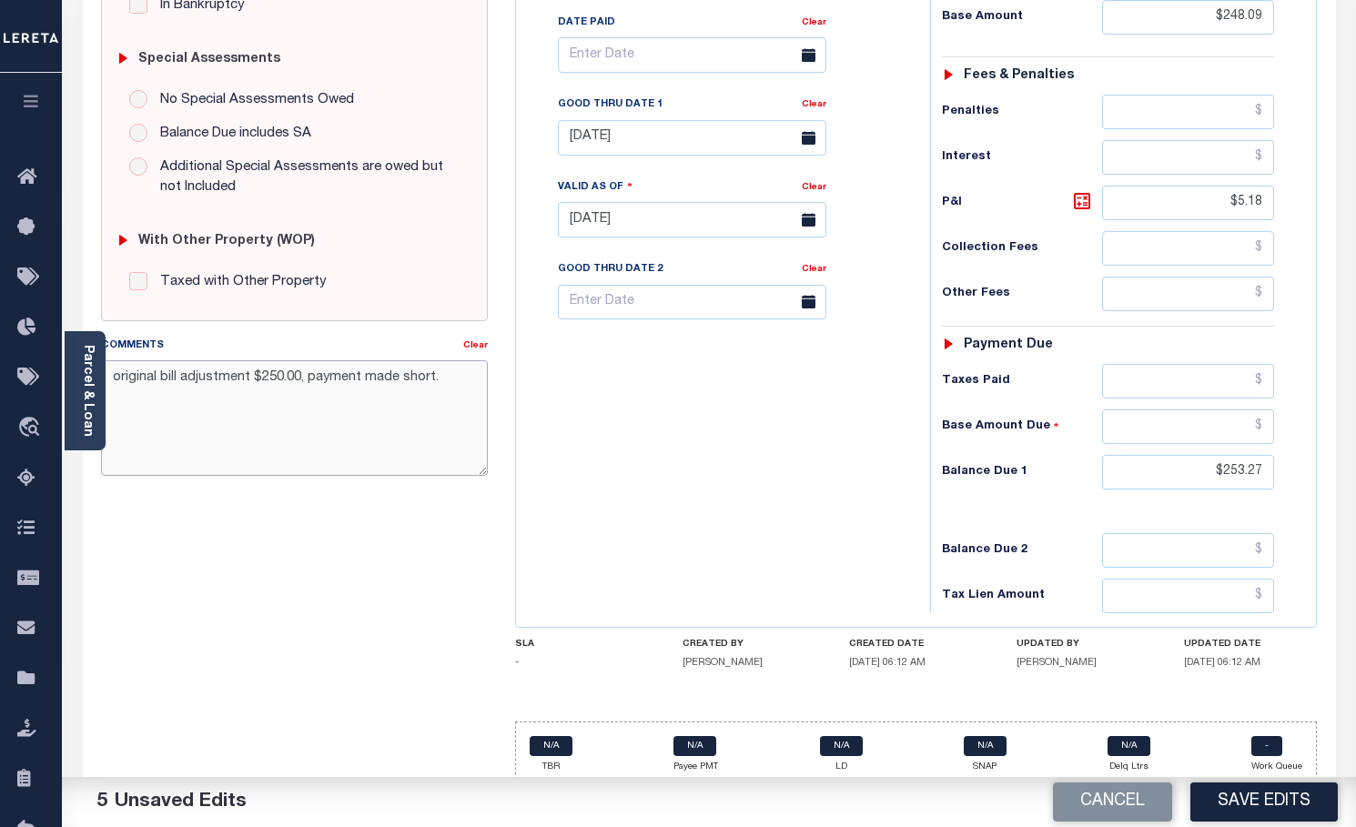
scroll to position [551, 0]
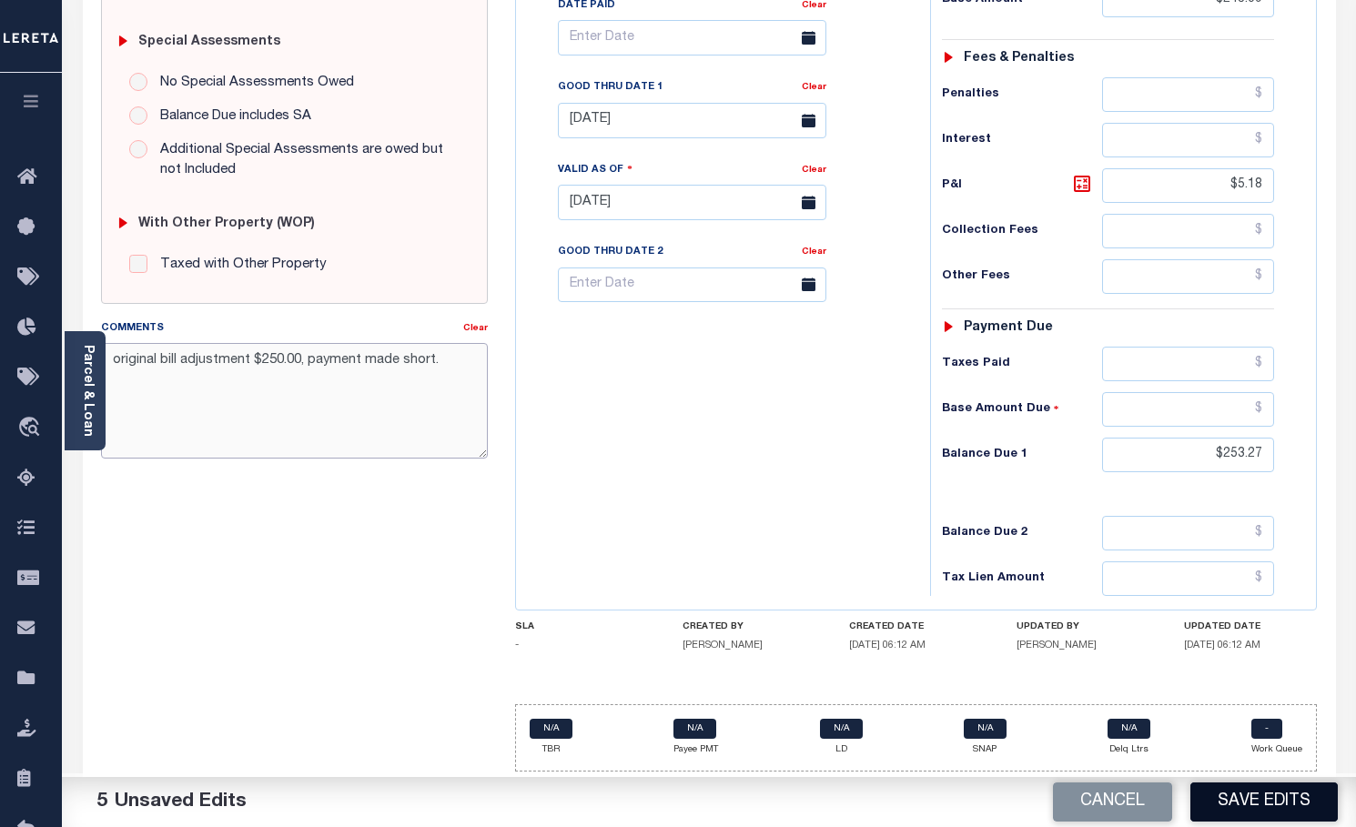
type textarea "original bill adjustment $250.00, payment made short."
click at [1252, 804] on button "Save Edits" at bounding box center [1263, 801] width 147 height 39
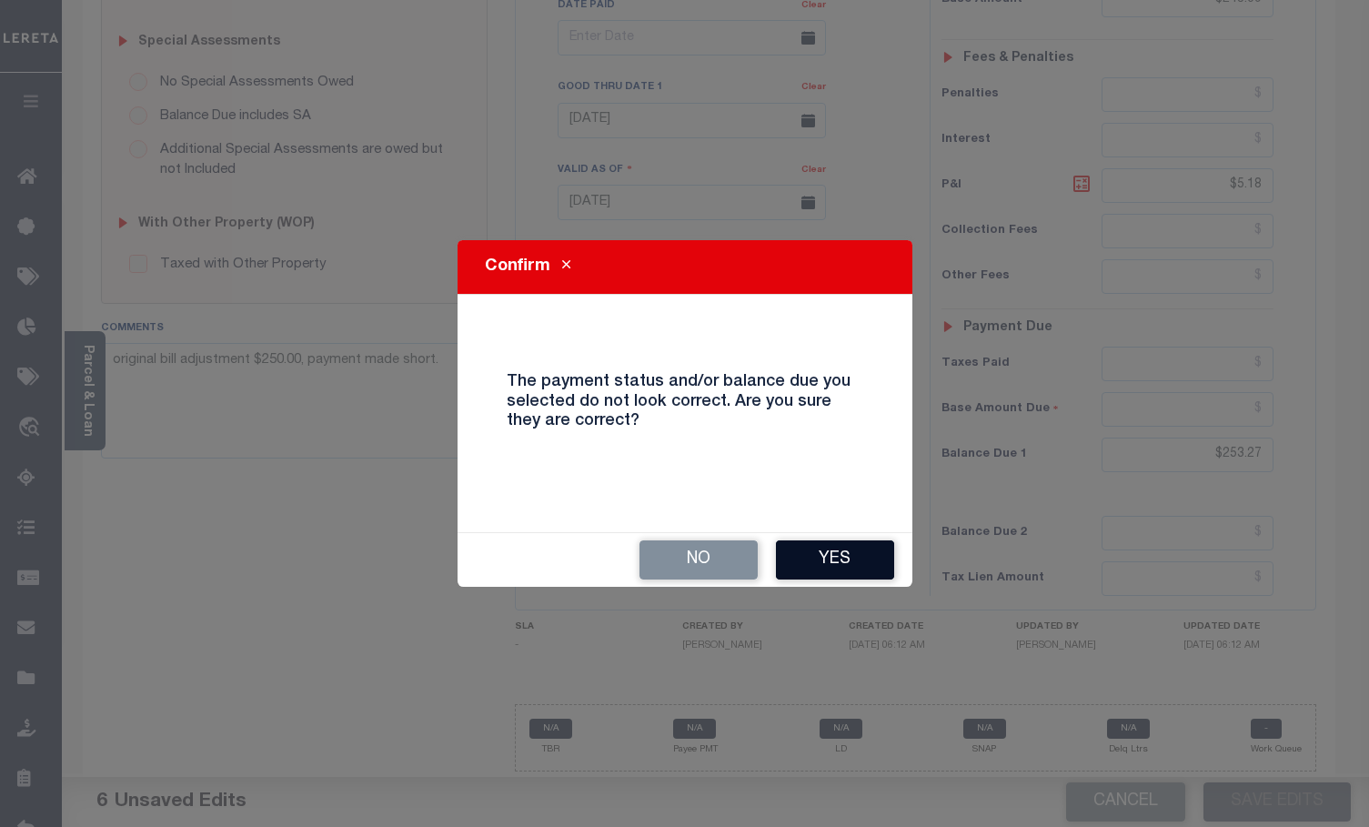
click at [846, 563] on button "Yes" at bounding box center [835, 559] width 118 height 39
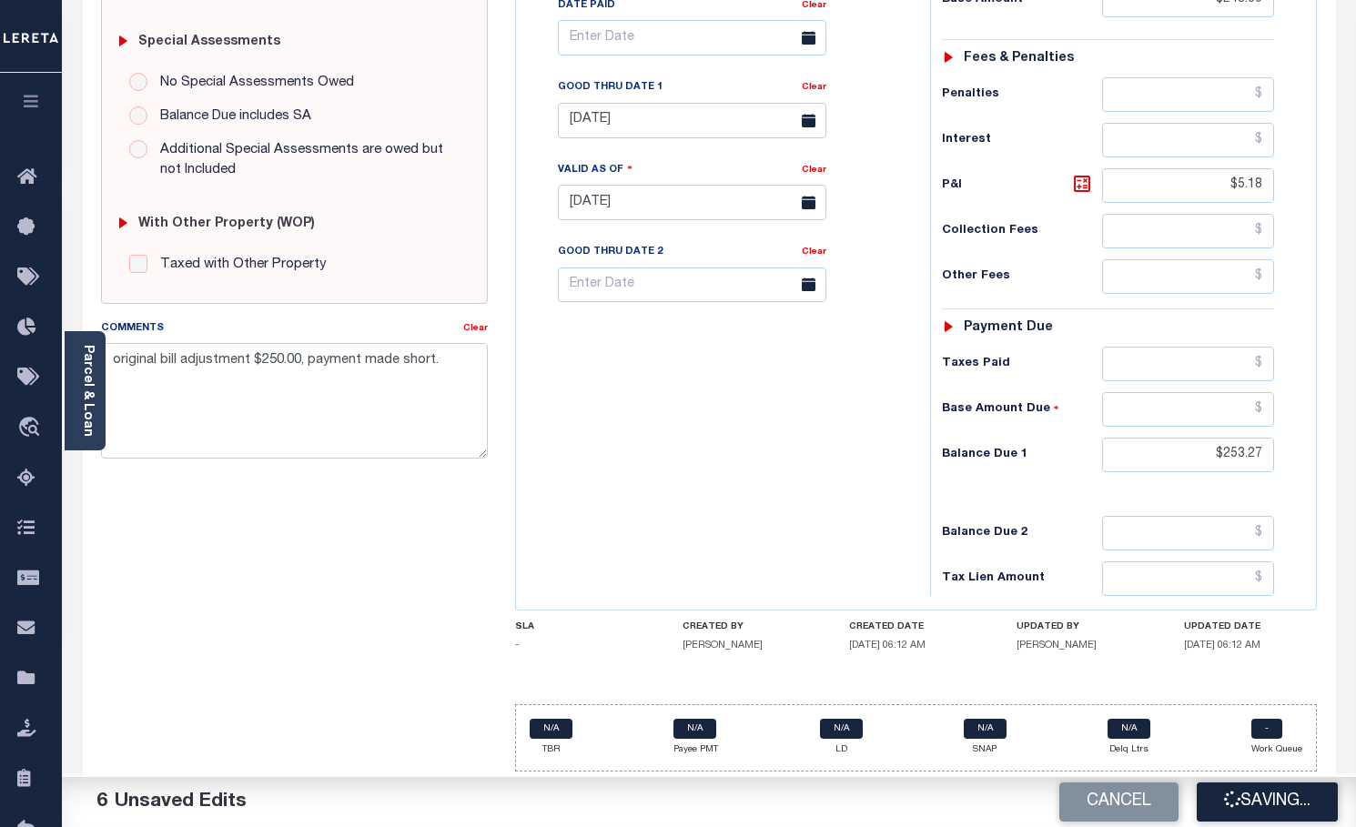
checkbox input "false"
type input "$248.09"
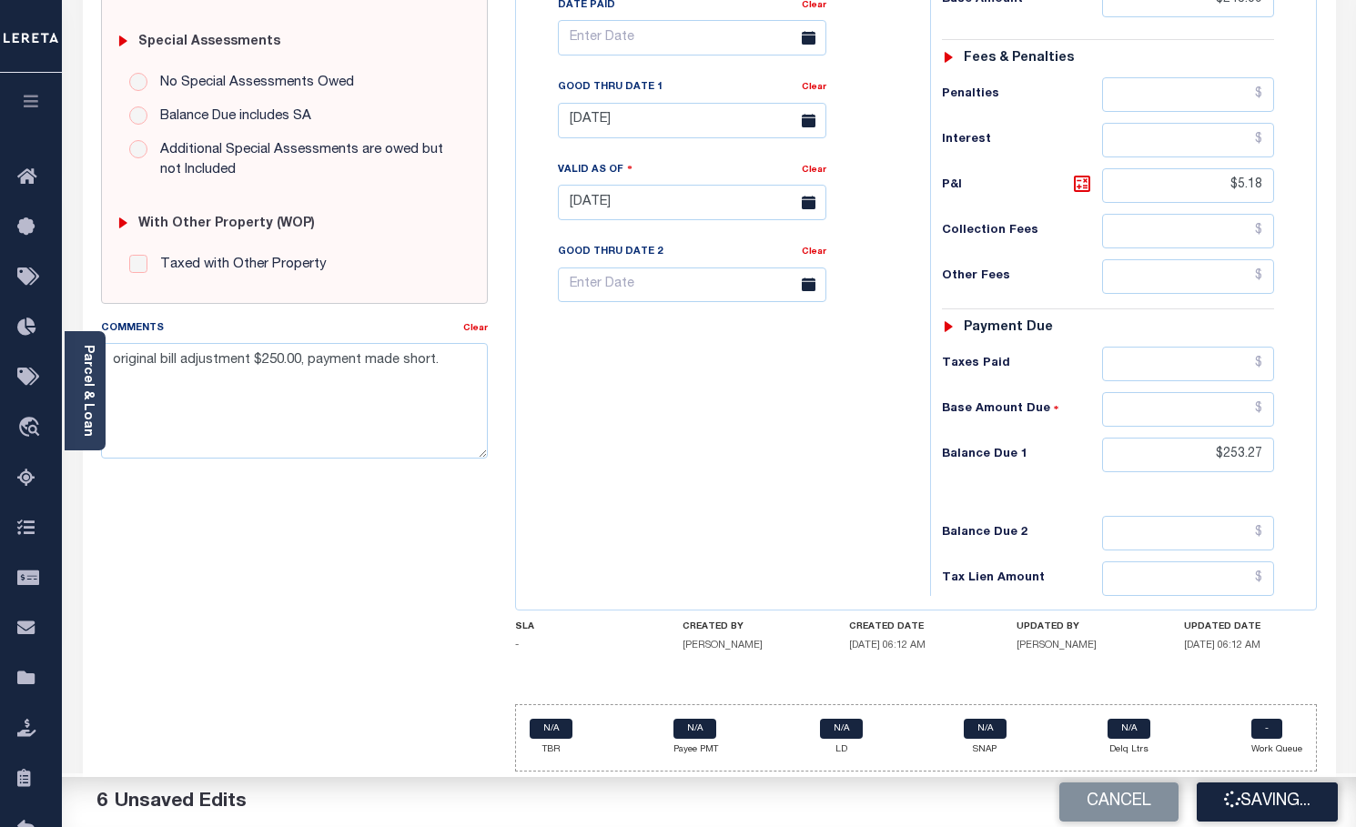
type input "$5.18"
type input "$253.27"
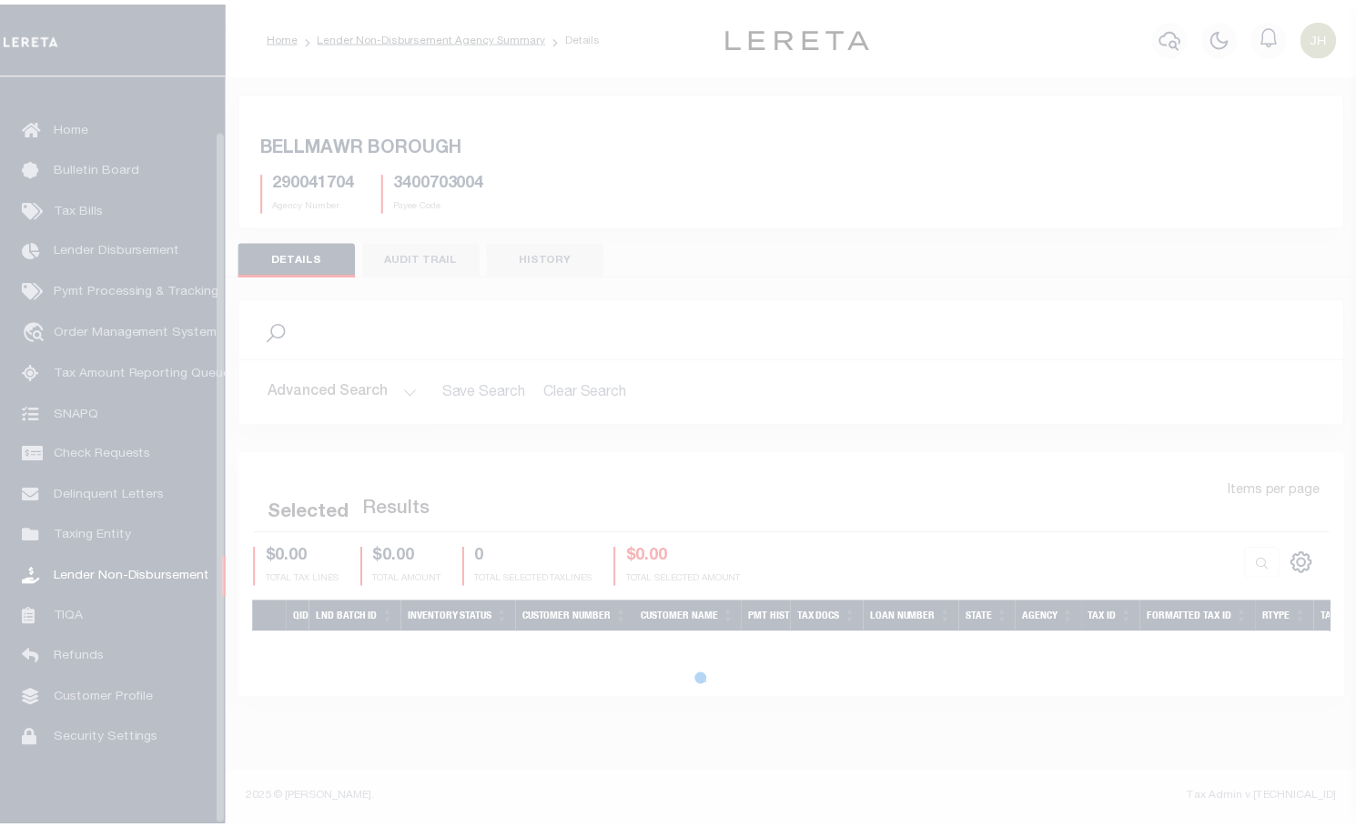
scroll to position [59, 0]
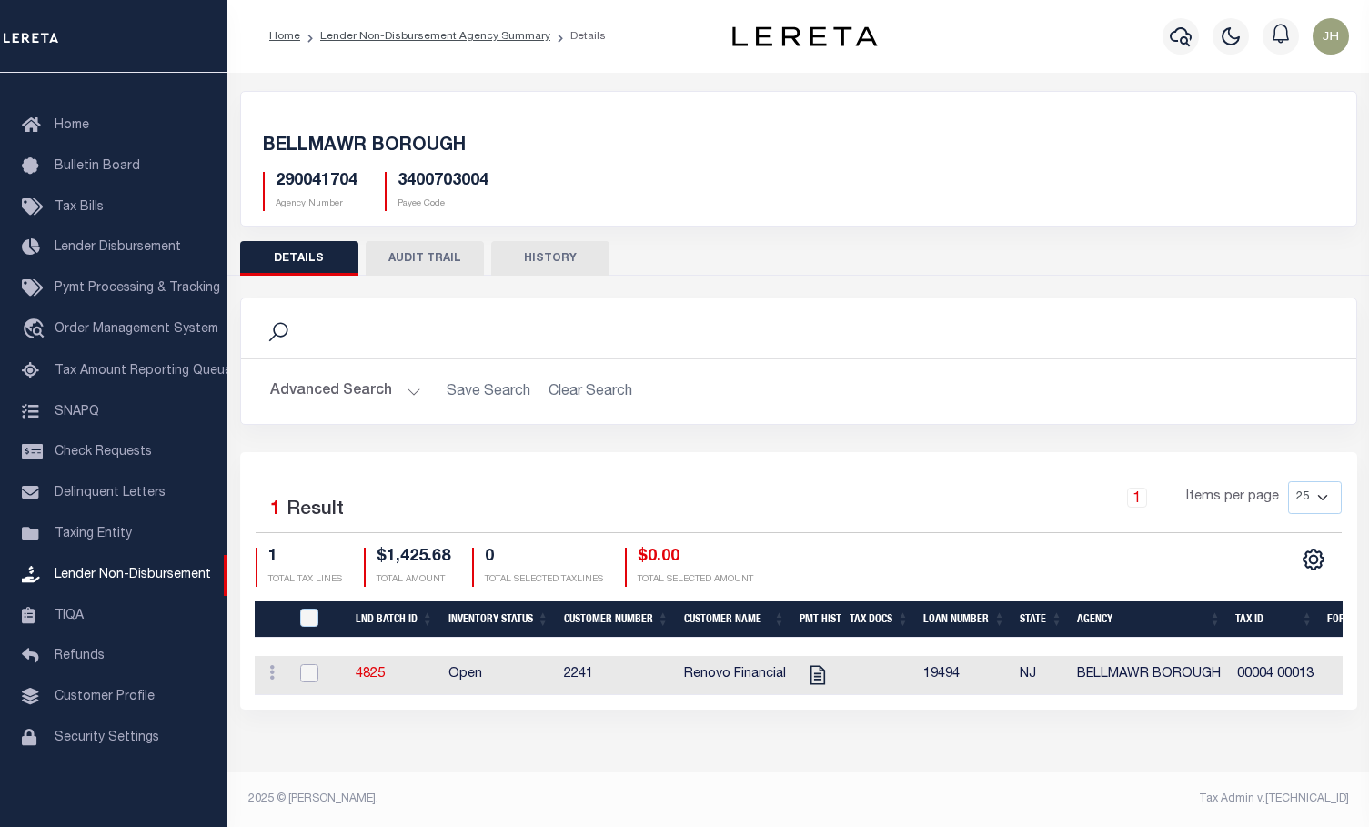
click at [311, 676] on input "checkbox" at bounding box center [309, 673] width 18 height 18
checkbox input "true"
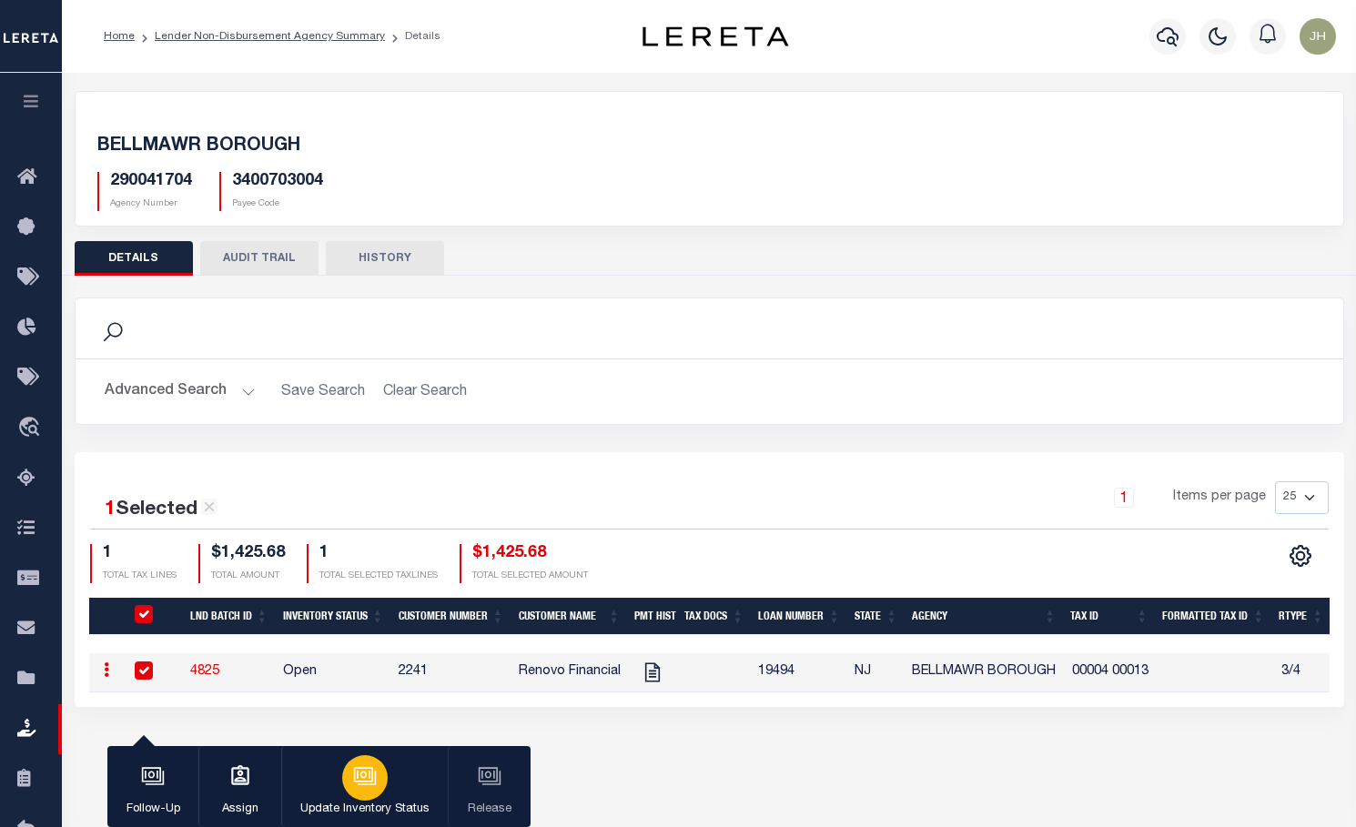
click at [358, 780] on icon "button" at bounding box center [365, 776] width 24 height 24
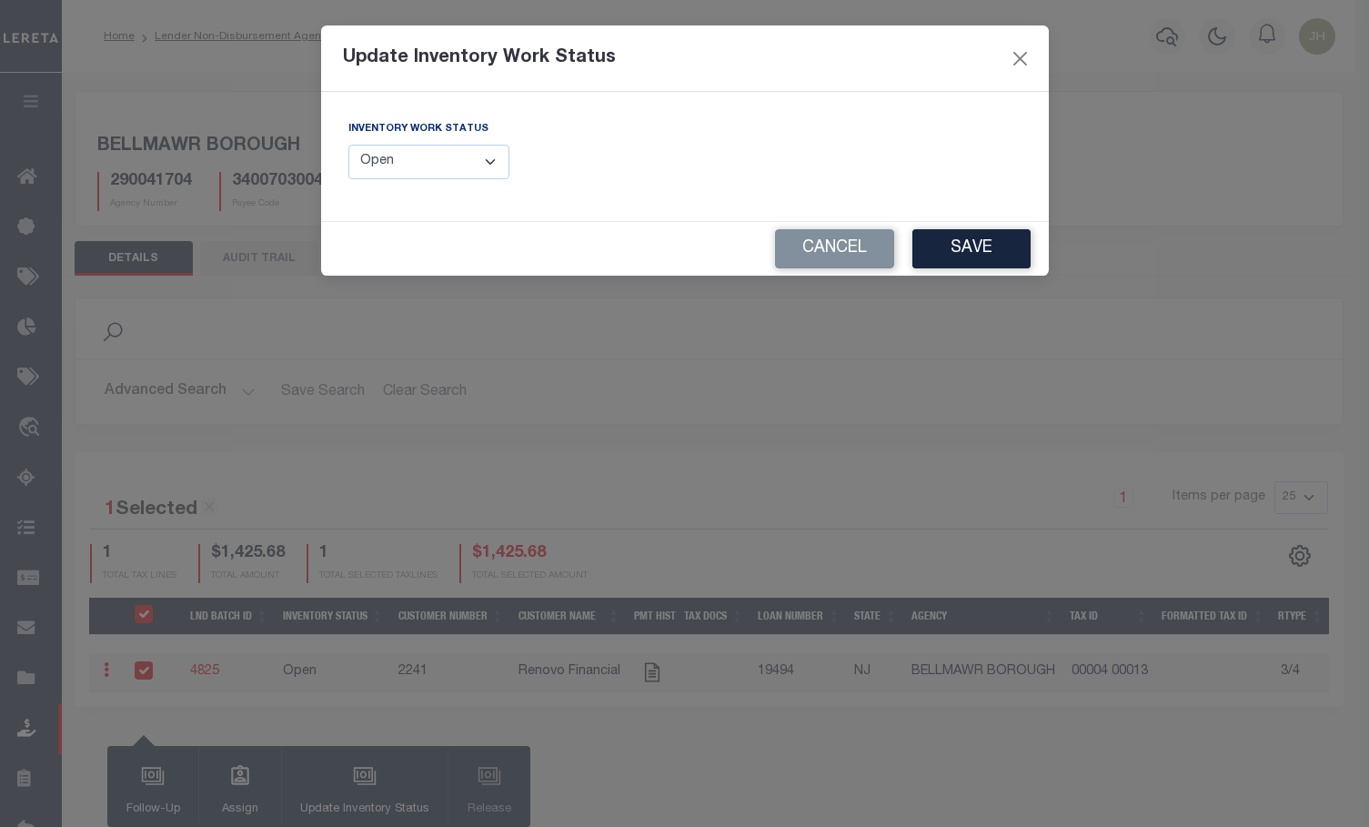
click at [493, 167] on select "--Select-- Open Completed Reported" at bounding box center [429, 162] width 162 height 35
select select "Completed"
click at [348, 145] on select "--Select-- Open Completed Reported" at bounding box center [429, 162] width 162 height 35
click at [962, 242] on button "Save" at bounding box center [971, 248] width 118 height 39
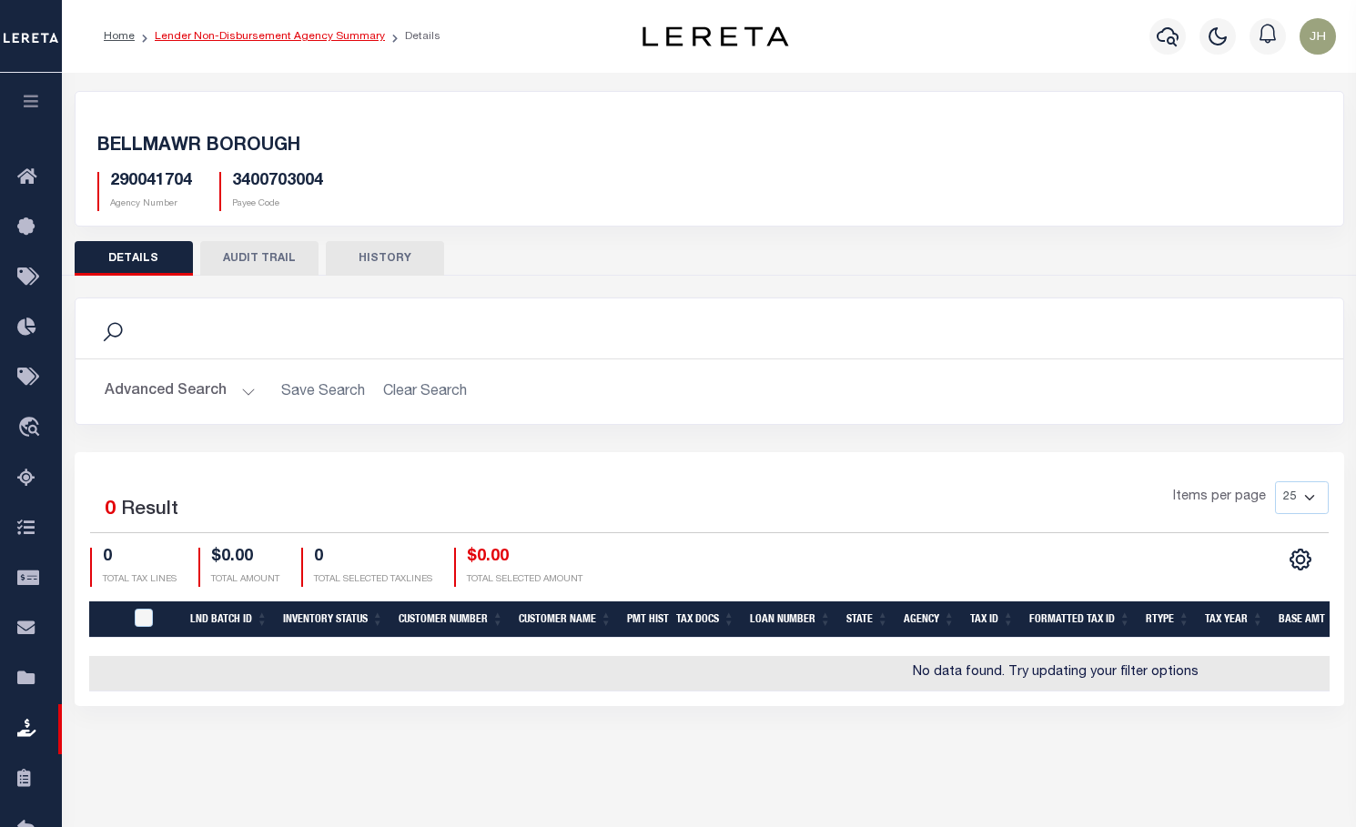
click at [225, 36] on link "Lender Non-Disbursement Agency Summary" at bounding box center [270, 36] width 230 height 11
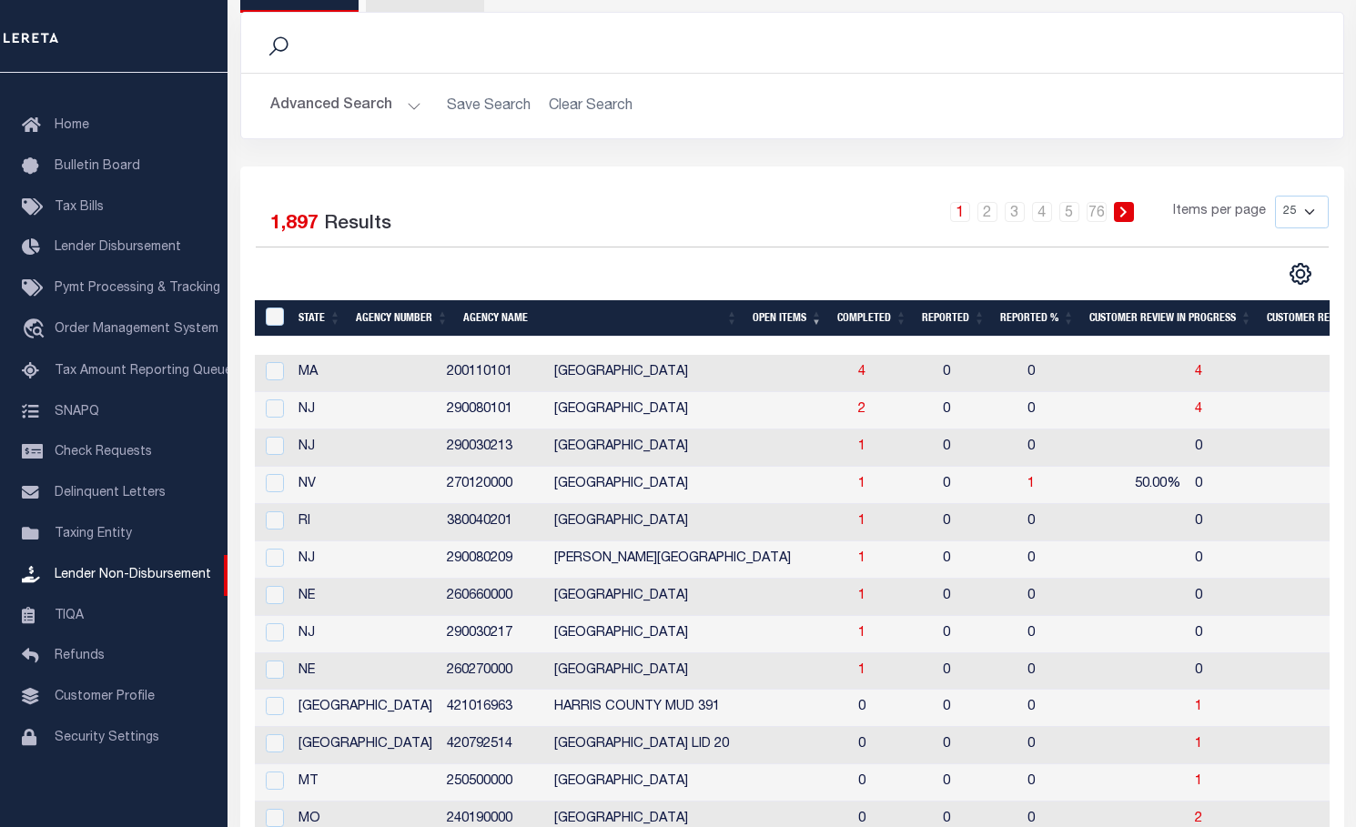
scroll to position [182, 0]
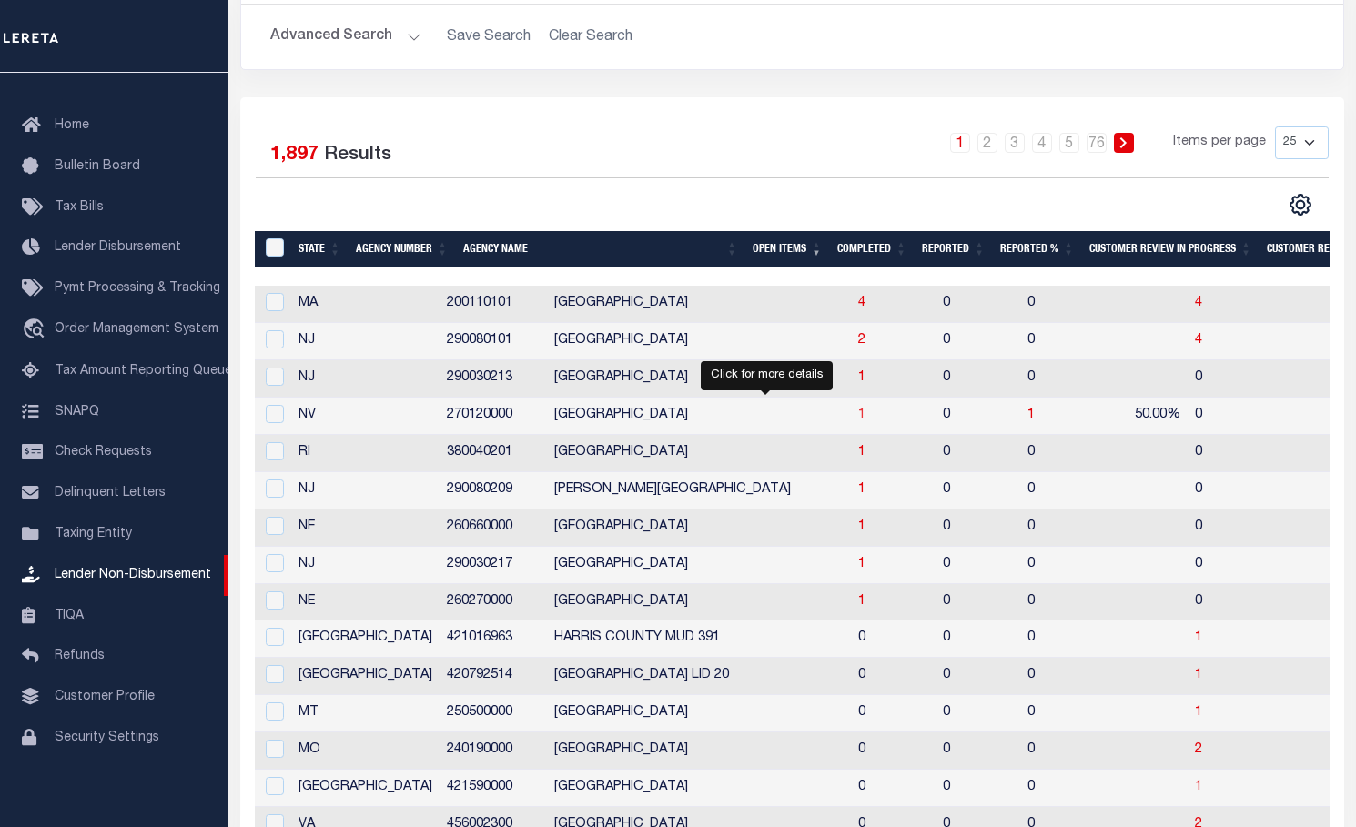
click at [858, 419] on span "1" at bounding box center [861, 414] width 7 height 13
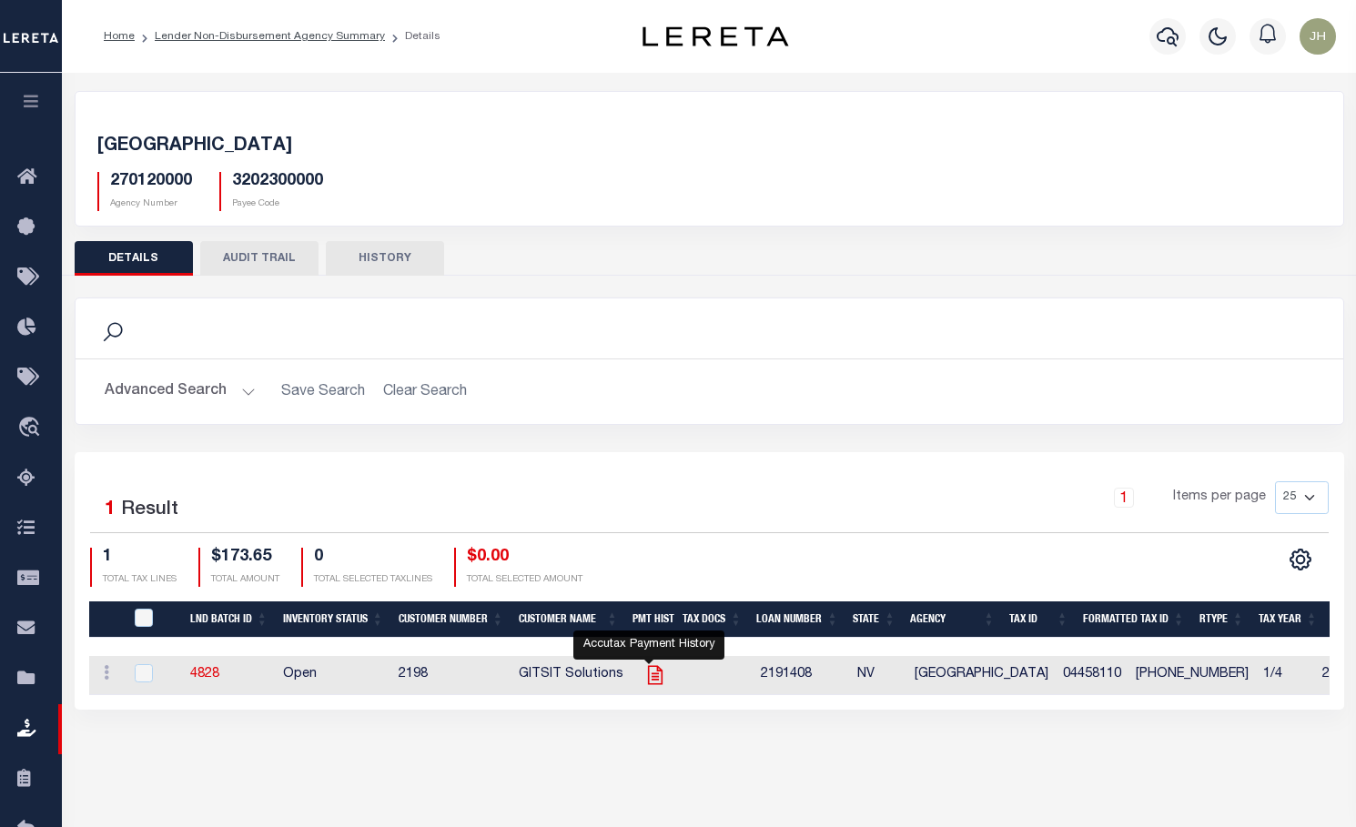
click at [647, 680] on icon "" at bounding box center [655, 675] width 24 height 24
checkbox input "true"
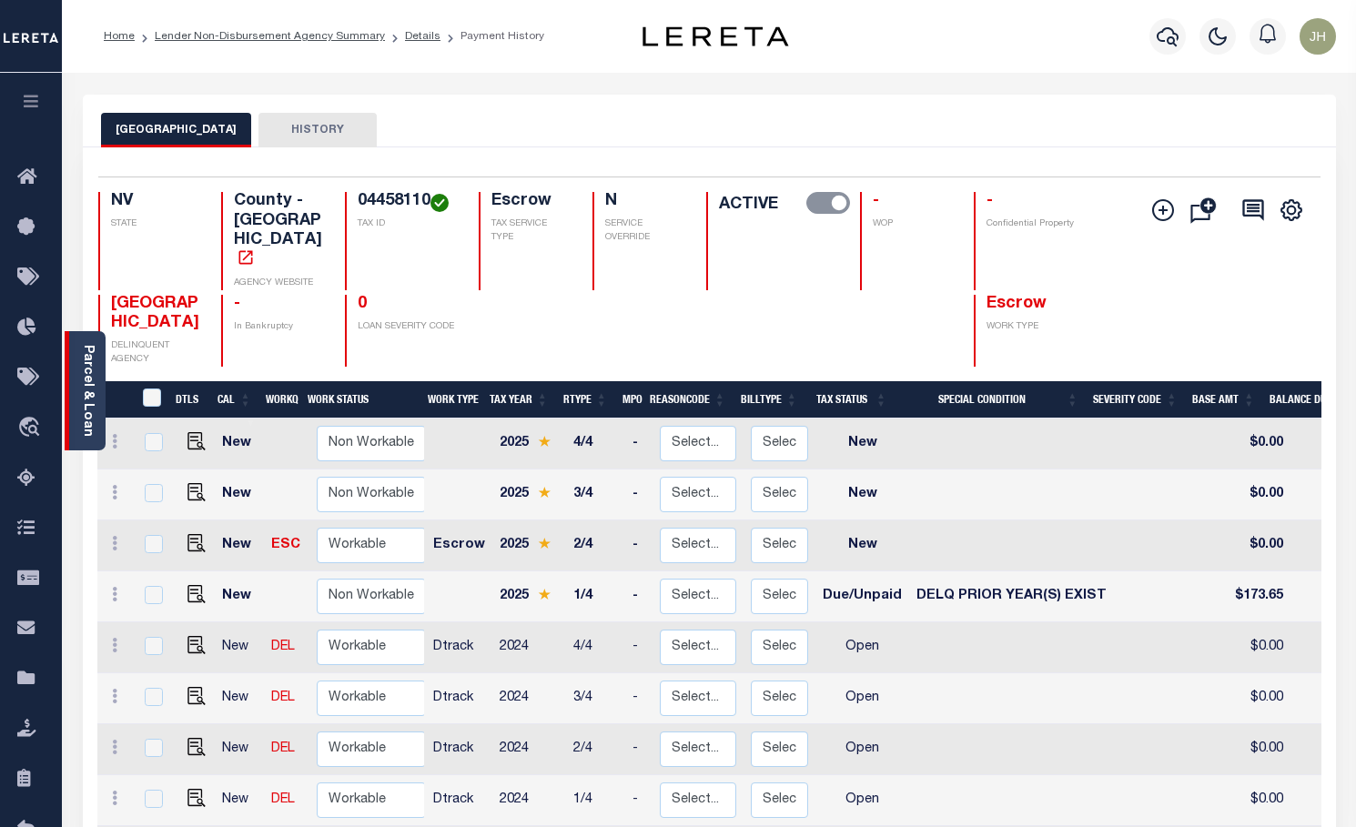
click at [76, 368] on div "Parcel & Loan" at bounding box center [85, 390] width 41 height 119
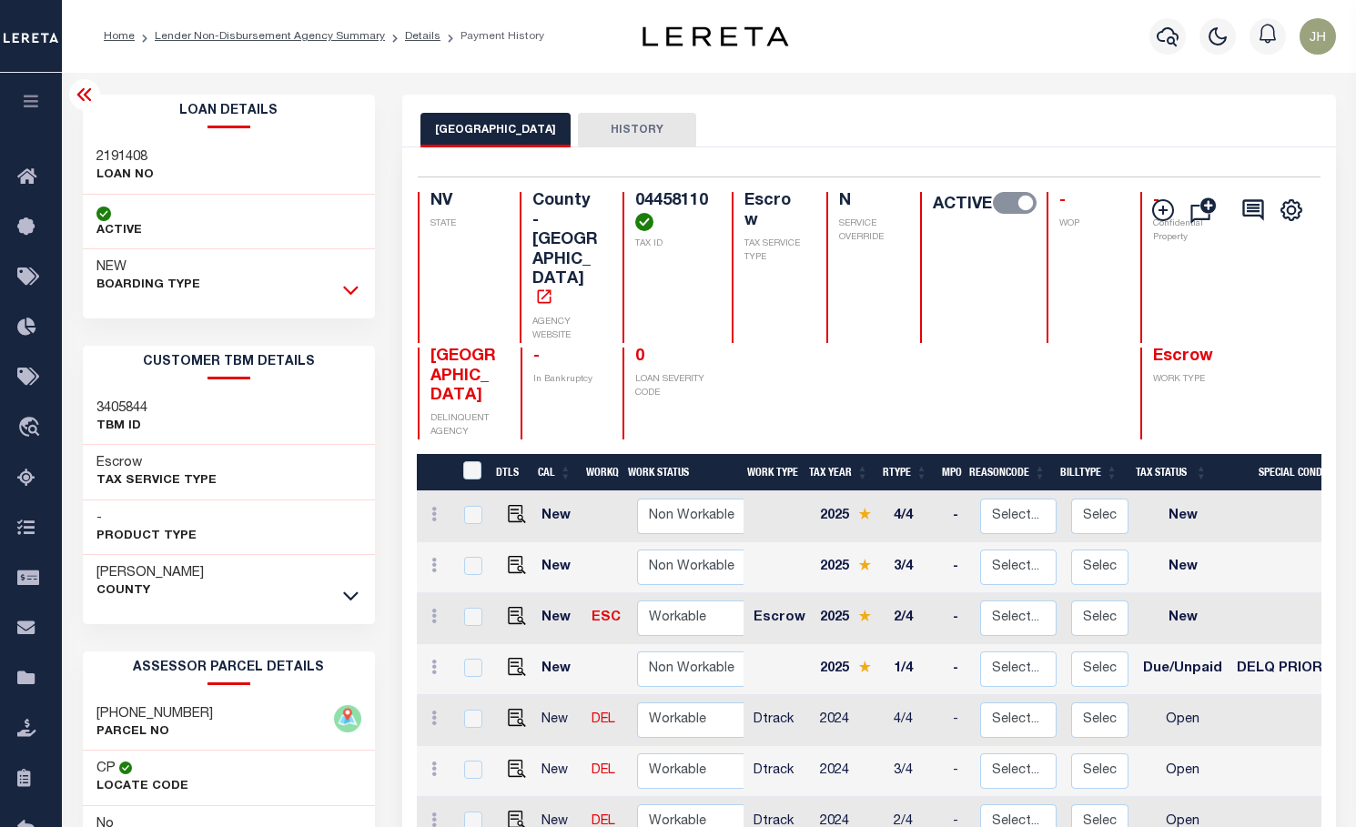
click at [348, 286] on icon at bounding box center [350, 289] width 15 height 19
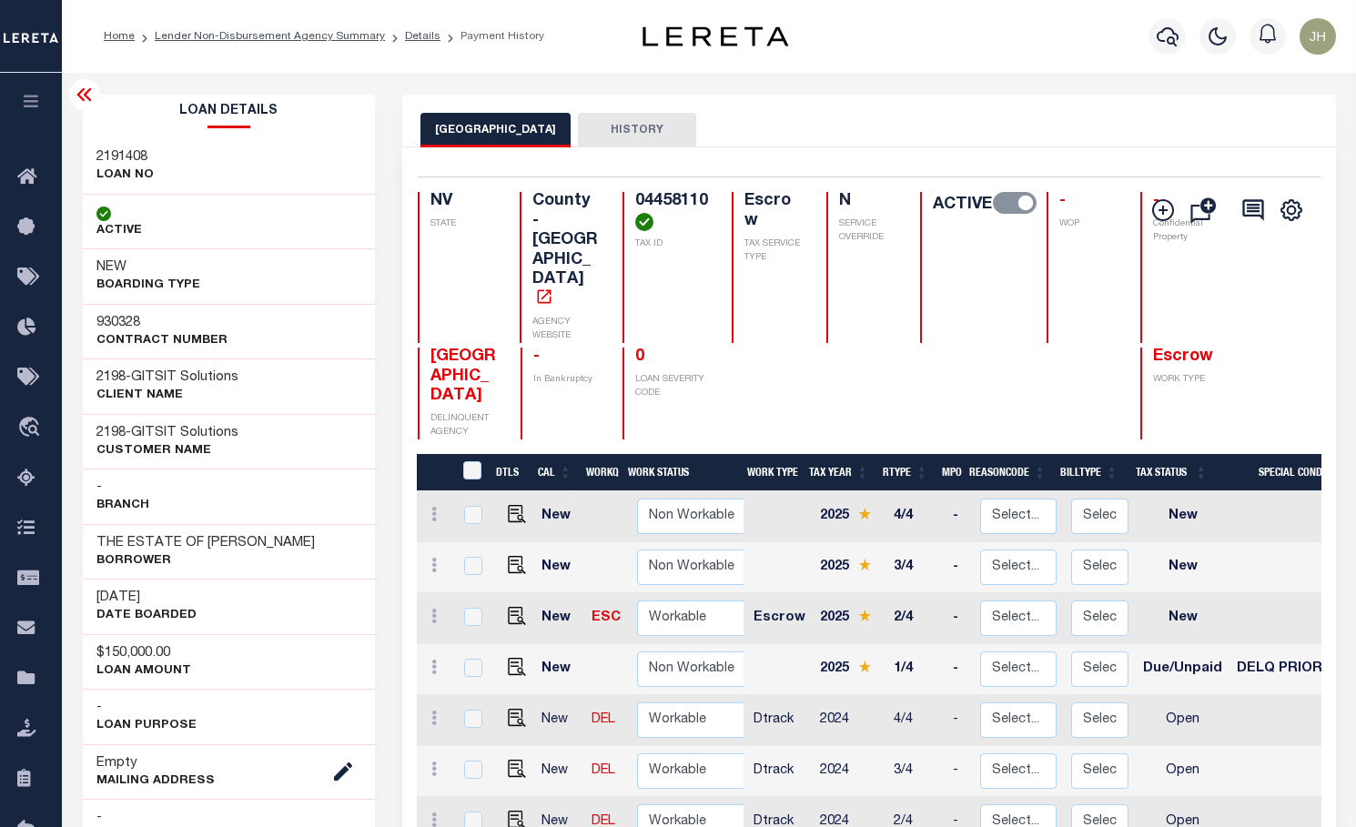
click at [415, 650] on div "Selected 10 Results 1 Items per page 25 50 100 NV STATE TAX ID N" at bounding box center [868, 639] width 933 height 984
